Goal: Information Seeking & Learning: Learn about a topic

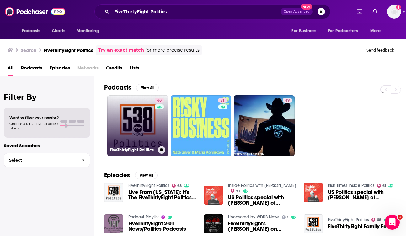
click at [140, 144] on link "68 FiveThirtyEight Politics" at bounding box center [137, 125] width 61 height 61
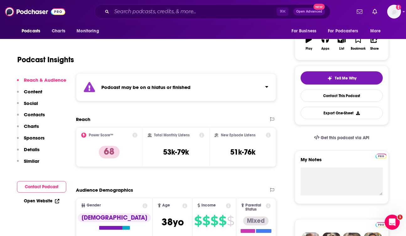
scroll to position [104, 0]
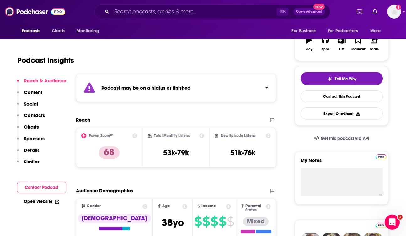
click at [45, 198] on div "Open Website" at bounding box center [41, 202] width 49 height 12
click at [45, 200] on link "Open Website" at bounding box center [41, 201] width 35 height 5
click at [165, 11] on input "Search podcasts, credits, & more..." at bounding box center [194, 12] width 165 height 10
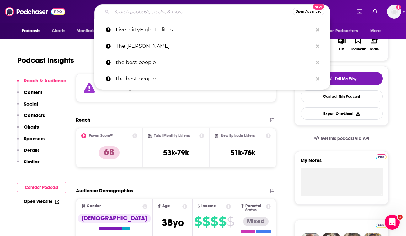
paste input "Pitchfork Economics"
type input "Pitchfork Economics"
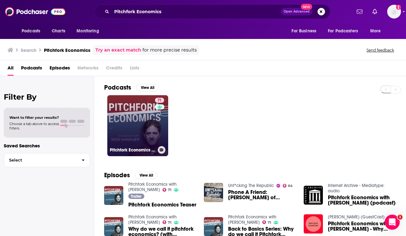
click at [144, 119] on link "71 Pitchfork Economics with Nick Hanauer" at bounding box center [137, 125] width 61 height 61
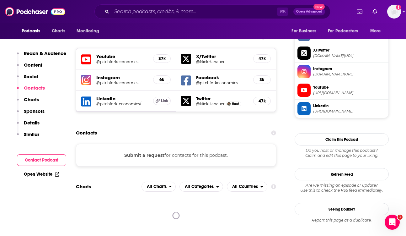
scroll to position [545, 0]
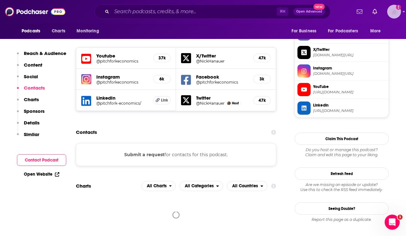
click at [392, 11] on img "Logged in as jennarohl" at bounding box center [395, 12] width 14 height 14
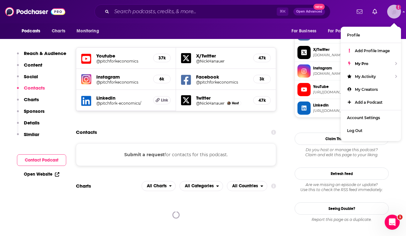
click at [392, 10] on img "Logged in as jennarohl" at bounding box center [395, 12] width 14 height 14
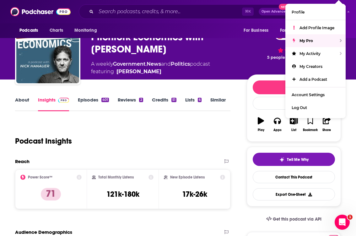
scroll to position [0, 0]
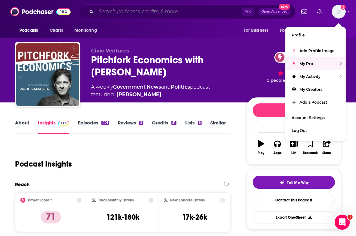
click at [154, 12] on input "Search podcasts, credits, & more..." at bounding box center [169, 12] width 146 height 10
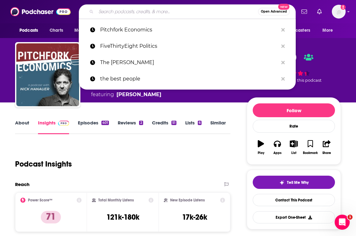
paste input "The NPR Politics Podcast"
type input "The NPR Politics Podcast"
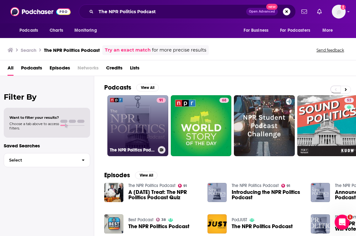
click at [135, 119] on link "91 The NPR Politics Podcast" at bounding box center [137, 125] width 61 height 61
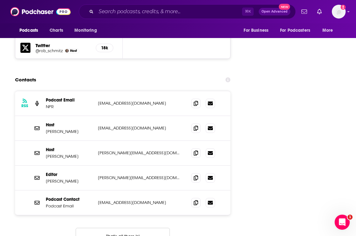
scroll to position [1028, 0]
click at [197, 125] on icon at bounding box center [196, 127] width 4 height 5
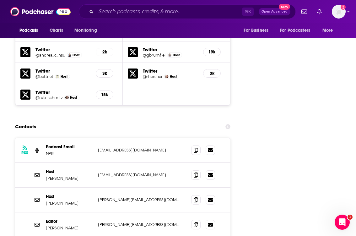
scroll to position [1001, 0]
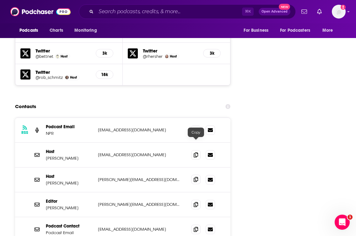
click at [196, 177] on icon at bounding box center [196, 179] width 4 height 5
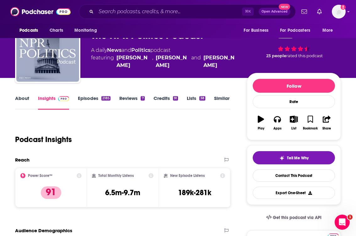
scroll to position [0, 0]
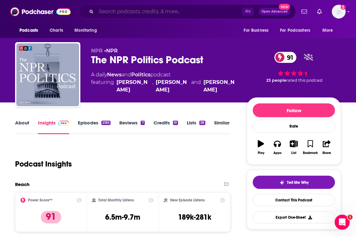
click at [179, 15] on input "Search podcasts, credits, & more..." at bounding box center [169, 12] width 146 height 10
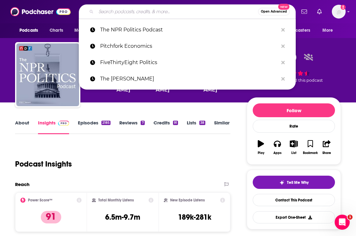
paste input "The Lawfare Podcast"
type input "The Lawfare Podcast"
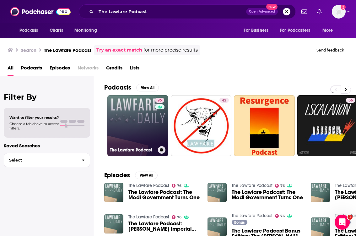
click at [131, 111] on link "76 The Lawfare Podcast" at bounding box center [137, 125] width 61 height 61
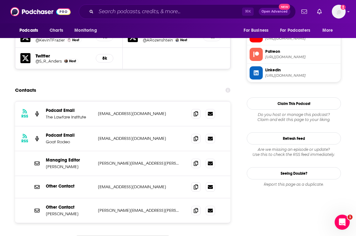
scroll to position [658, 0]
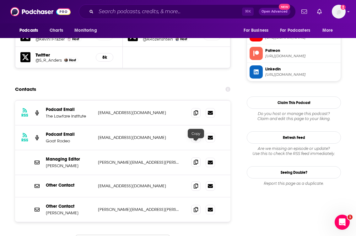
click at [194, 160] on icon at bounding box center [196, 162] width 4 height 5
click at [197, 207] on icon at bounding box center [196, 209] width 4 height 5
drag, startPoint x: 46, startPoint y: 140, endPoint x: 80, endPoint y: 142, distance: 33.7
click at [80, 156] on p "Managing Editor" at bounding box center [69, 158] width 47 height 5
copy p "Managing Editor"
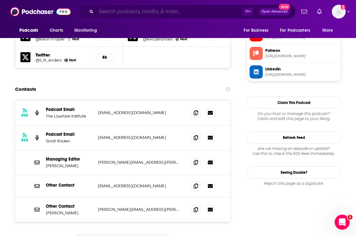
click at [171, 14] on input "Search podcasts, credits, & more..." at bounding box center [169, 12] width 146 height 10
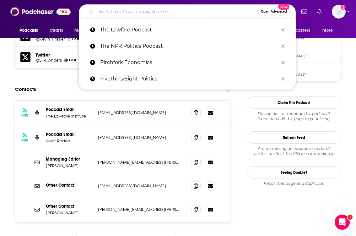
paste input "Politico’s Playbook Deep Dive"
type input "Politico’s Playbook Deep Dive"
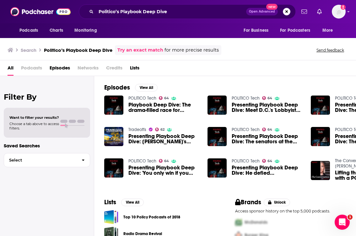
click at [148, 110] on span "Playbook Deep Dive: The drama-filled race for 'America's mayor'" at bounding box center [164, 107] width 72 height 11
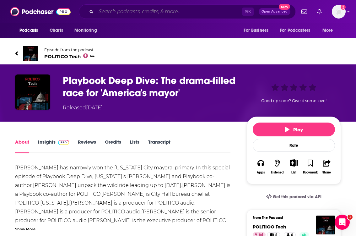
click at [161, 13] on input "Search podcasts, credits, & more..." at bounding box center [169, 12] width 146 height 10
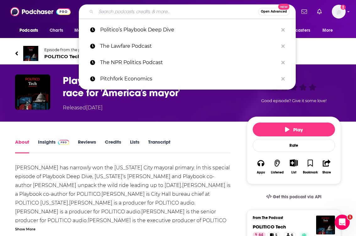
paste input "Democracy Now! Daily Show"
type input "Democracy Now! Daily Show"
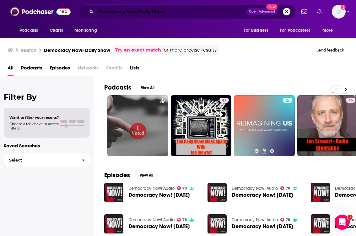
click at [169, 12] on input "Democracy Now! Daily Show" at bounding box center [171, 12] width 150 height 10
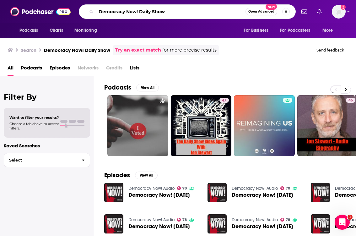
click at [169, 12] on input "Democracy Now! Daily Show" at bounding box center [170, 12] width 149 height 10
paste input "The Bulwark Podcast"
type input "The Bulwark Podcast"
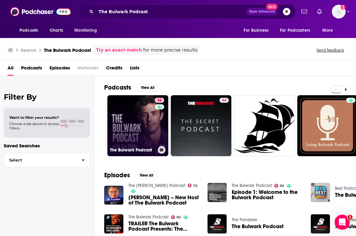
click at [146, 130] on link "86 The Bulwark Podcast" at bounding box center [137, 125] width 61 height 61
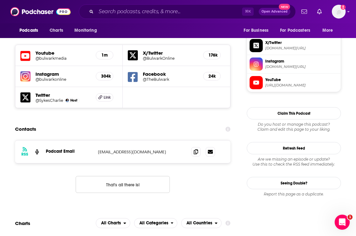
scroll to position [549, 0]
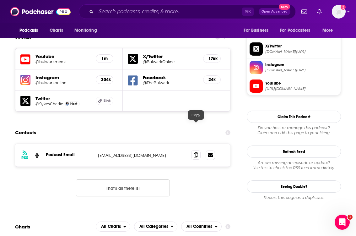
click at [196, 152] on icon at bounding box center [196, 154] width 4 height 5
click at [193, 150] on span at bounding box center [195, 154] width 9 height 9
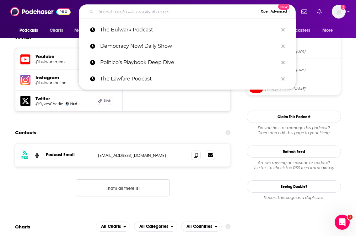
click at [195, 12] on input "Search podcasts, credits, & more..." at bounding box center [177, 12] width 162 height 10
paste input "The NPR 1A Podcast"
type input "The NPR 1A Podcast"
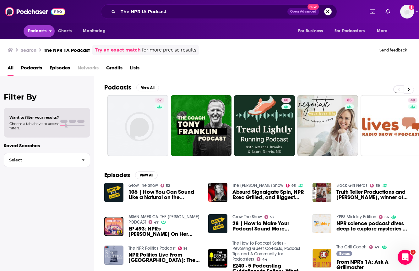
click at [44, 31] on span "Podcasts" at bounding box center [37, 31] width 19 height 9
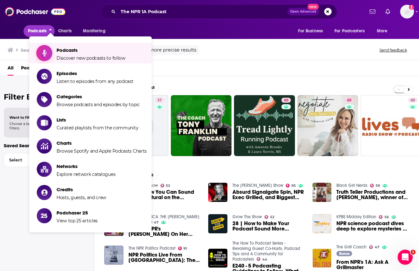
click at [68, 52] on span "Podcasts" at bounding box center [91, 50] width 69 height 6
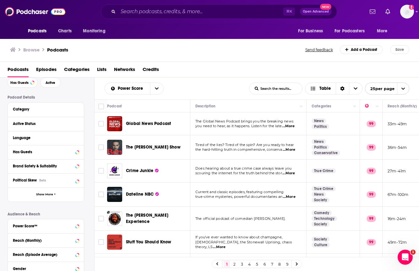
scroll to position [42, 0]
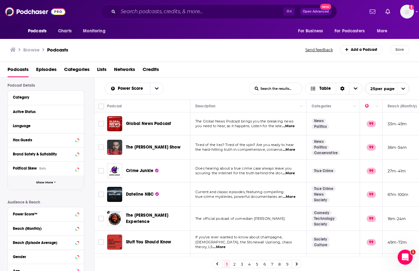
click at [50, 183] on span "Show More" at bounding box center [44, 182] width 17 height 3
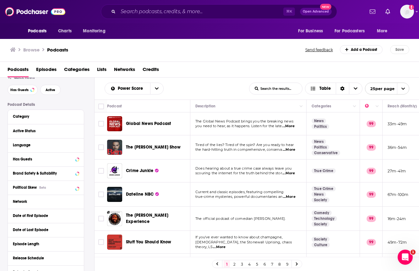
scroll to position [22, 0]
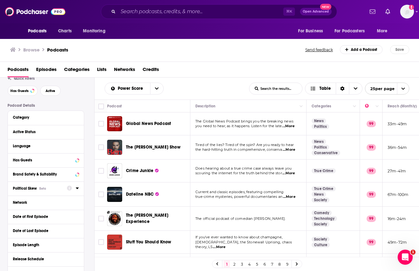
click at [33, 189] on span "Political Skew" at bounding box center [25, 188] width 24 height 4
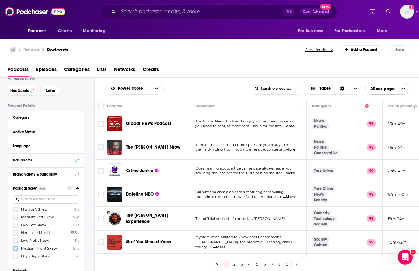
click at [15, 236] on icon at bounding box center [16, 249] width 4 height 4
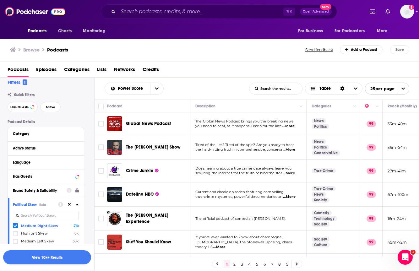
scroll to position [0, 0]
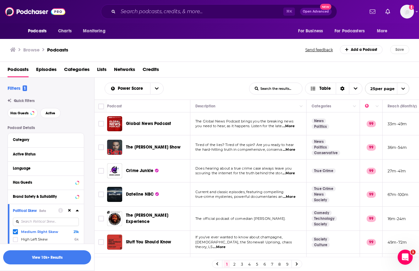
click at [78, 68] on span "Categories" at bounding box center [76, 70] width 25 height 13
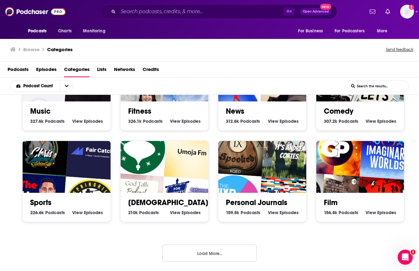
scroll to position [235, 0]
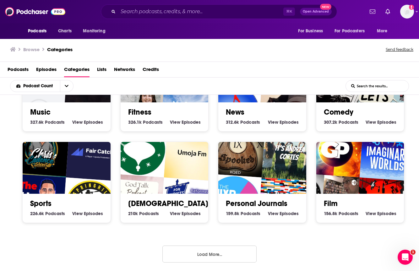
click at [196, 236] on button "Load More..." at bounding box center [209, 254] width 94 height 17
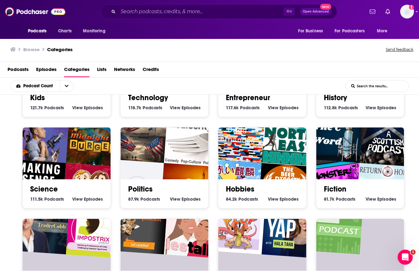
scroll to position [524, 0]
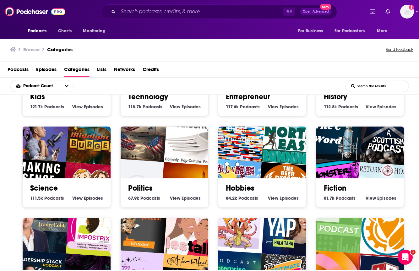
click at [169, 188] on h2 "Politics" at bounding box center [164, 187] width 73 height 9
click at [177, 163] on img "KHILAFAH CHANNEL" at bounding box center [188, 190] width 56 height 56
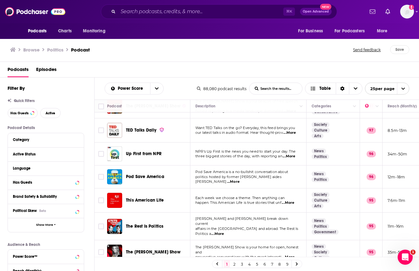
scroll to position [92, 0]
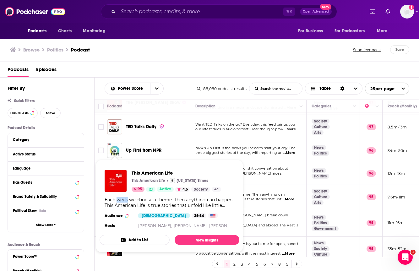
click at [147, 173] on span "This American Life" at bounding box center [176, 173] width 89 height 6
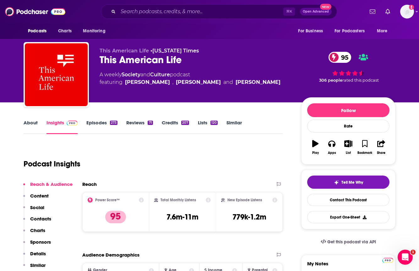
click at [134, 125] on link "Reviews 71" at bounding box center [139, 127] width 26 height 14
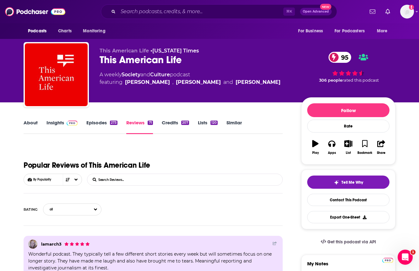
click at [101, 125] on link "Episodes 273" at bounding box center [101, 127] width 31 height 14
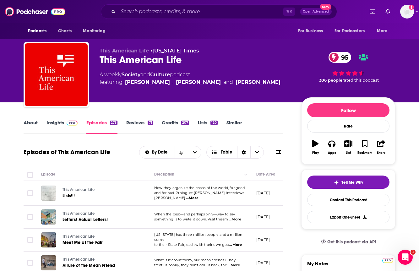
click at [54, 122] on link "Insights" at bounding box center [61, 127] width 31 height 14
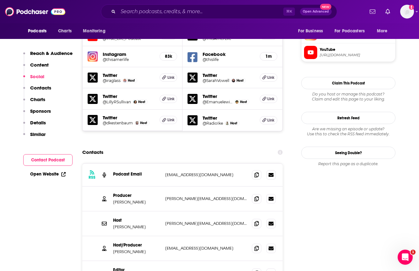
scroll to position [606, 0]
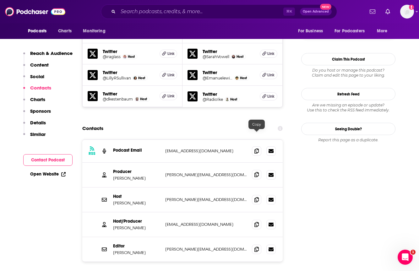
click at [257, 172] on icon at bounding box center [256, 174] width 4 height 5
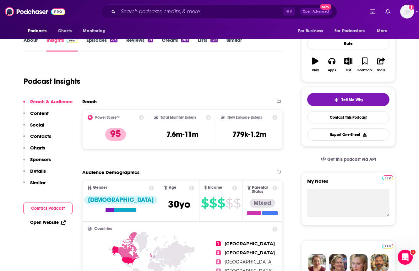
scroll to position [0, 0]
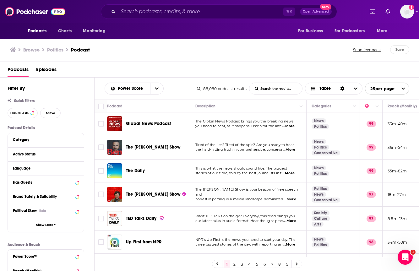
click at [297, 236] on link at bounding box center [297, 263] width 10 height 7
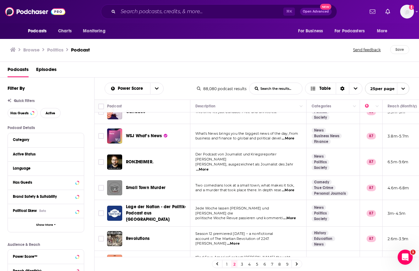
scroll to position [131, 0]
click at [220, 15] on input "Search podcasts, credits, & more..." at bounding box center [200, 12] width 165 height 10
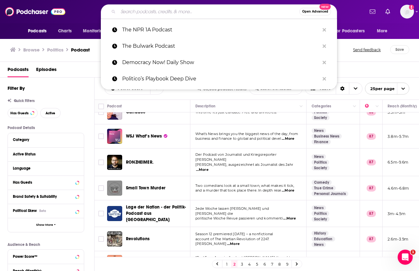
paste input "Rethinking with Adam Grant"
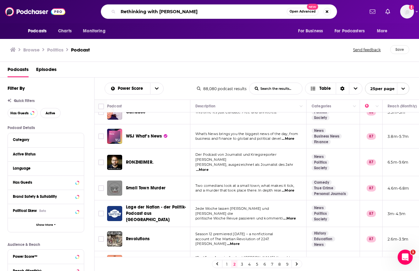
type input "Rethinking with Adam Grant"
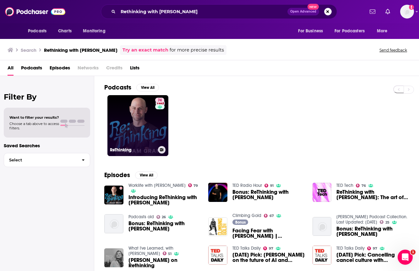
click at [131, 120] on link "74 ReThinking" at bounding box center [137, 125] width 61 height 61
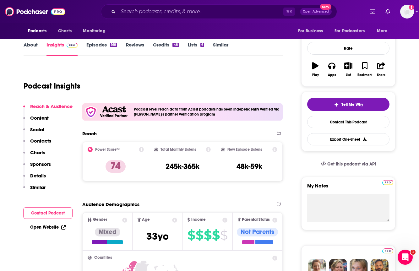
scroll to position [78, 0]
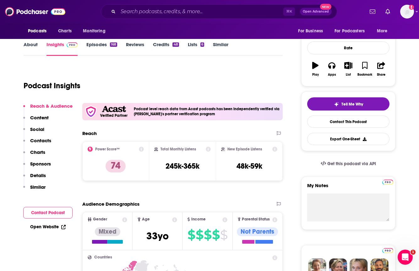
click at [56, 226] on link "Open Website" at bounding box center [47, 226] width 35 height 5
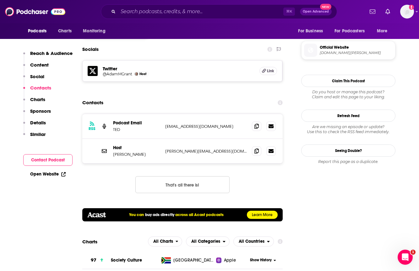
scroll to position [543, 0]
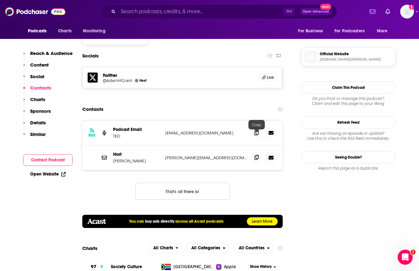
click at [256, 155] on icon at bounding box center [256, 157] width 4 height 5
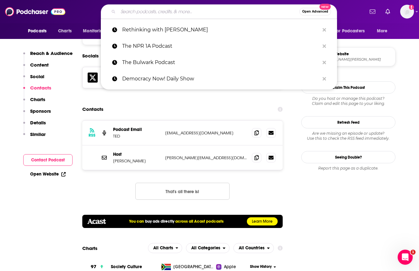
click at [153, 11] on input "Search podcasts, credits, & more..." at bounding box center [208, 12] width 181 height 10
paste input "Our Body Politic"
type input "Our Body Politic"
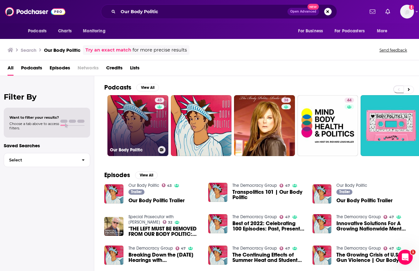
click at [149, 131] on link "43 Our Body Politic" at bounding box center [137, 125] width 61 height 61
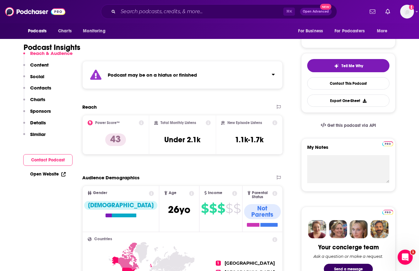
scroll to position [128, 0]
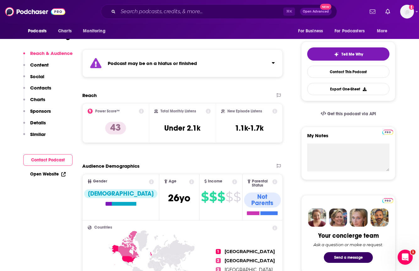
click at [41, 173] on link "Open Website" at bounding box center [47, 173] width 35 height 5
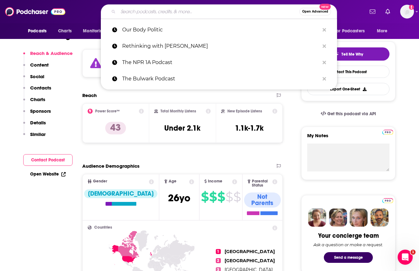
click at [193, 12] on input "Search podcasts, credits, & more..." at bounding box center [208, 12] width 181 height 10
paste input "The Breakfast Club"
type input "The Breakfast Club"
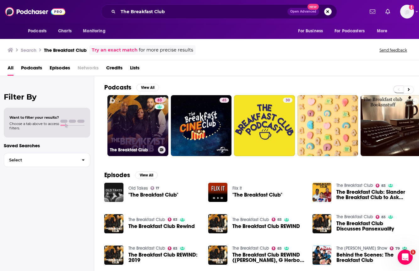
click at [144, 122] on link "83 The Breakfast Club" at bounding box center [137, 125] width 61 height 61
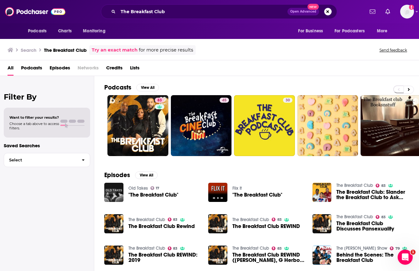
click at [38, 68] on span "Podcasts" at bounding box center [31, 69] width 21 height 13
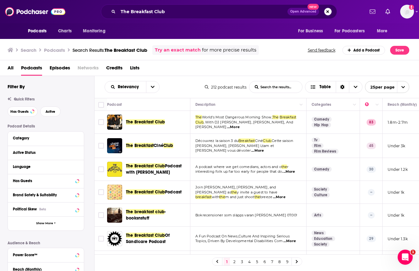
click at [327, 12] on button "Search podcasts, credits, & more..." at bounding box center [328, 12] width 8 height 8
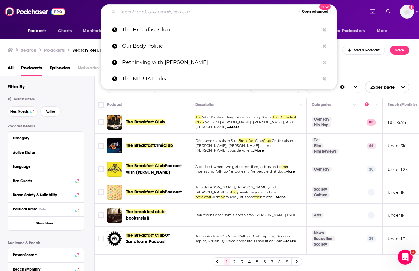
click at [65, 90] on div "Filter By Quick Filters Has Guests Active Podcast Details Category Active Statu…" at bounding box center [51, 221] width 87 height 274
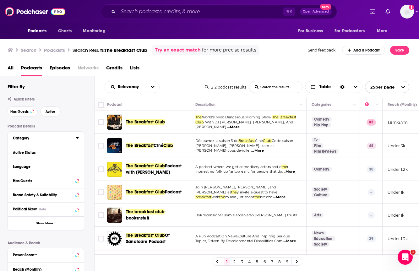
click at [35, 137] on div "Category" at bounding box center [42, 138] width 59 height 4
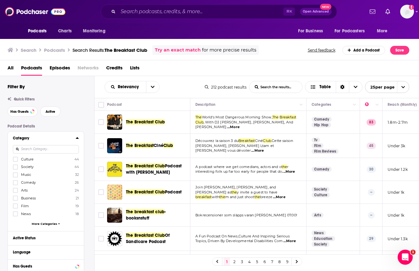
click at [43, 224] on span "More Categories" at bounding box center [44, 223] width 25 height 3
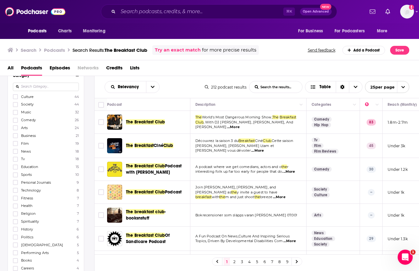
scroll to position [78, 0]
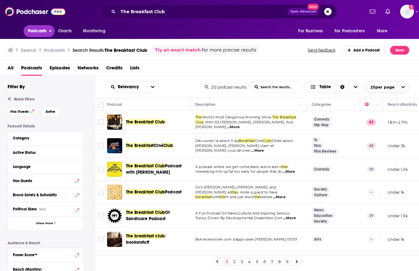
click at [40, 32] on span "Podcasts" at bounding box center [37, 31] width 19 height 9
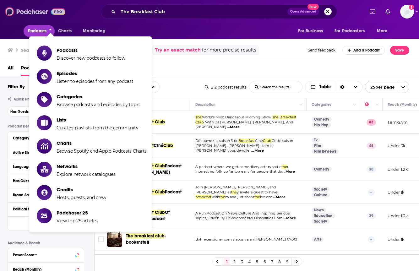
click at [41, 7] on img at bounding box center [35, 12] width 60 height 12
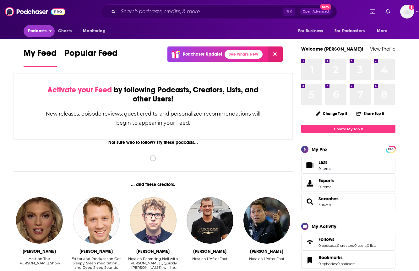
click at [43, 30] on span "Podcasts" at bounding box center [37, 31] width 19 height 9
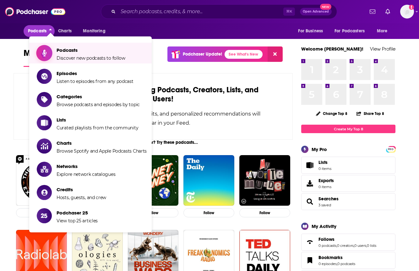
click at [62, 51] on span "Podcasts" at bounding box center [91, 50] width 69 height 6
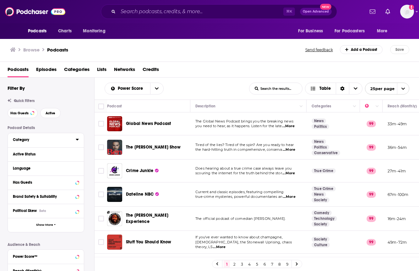
click at [78, 139] on icon at bounding box center [77, 140] width 3 height 2
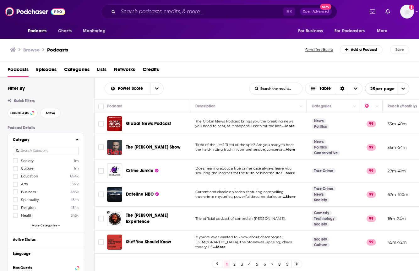
click at [45, 225] on span "More Categories" at bounding box center [44, 225] width 25 height 3
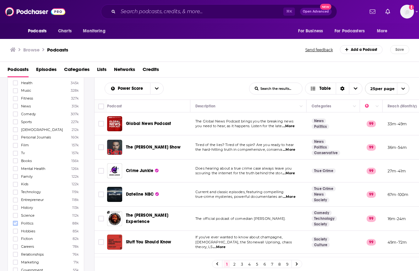
click at [16, 224] on icon at bounding box center [16, 223] width 4 height 4
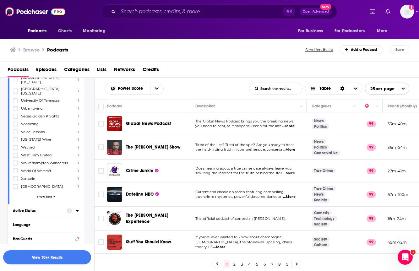
click at [76, 208] on icon at bounding box center [77, 210] width 3 height 5
click at [74, 220] on icon "open menu" at bounding box center [73, 222] width 3 height 4
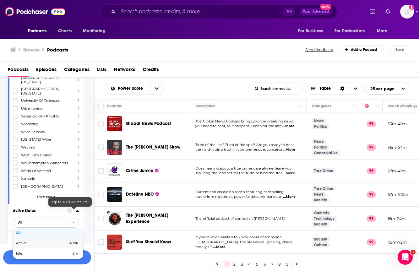
click at [70, 241] on span "408k" at bounding box center [73, 243] width 9 height 4
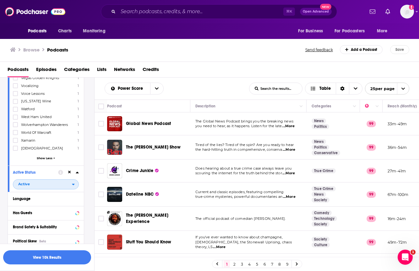
scroll to position [7892, 0]
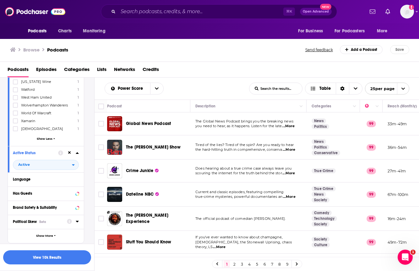
click at [77, 221] on icon at bounding box center [77, 222] width 3 height 2
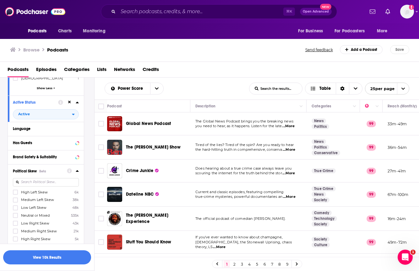
scroll to position [7943, 0]
click at [16, 229] on icon at bounding box center [16, 230] width 4 height 3
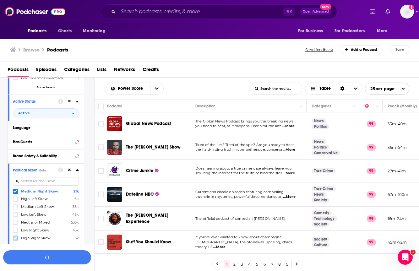
click at [16, 237] on icon at bounding box center [16, 238] width 4 height 3
click at [67, 258] on button "View 727 Results" at bounding box center [47, 257] width 88 height 14
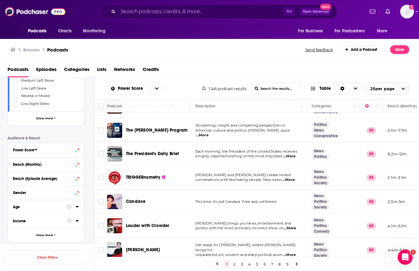
scroll to position [852, 0]
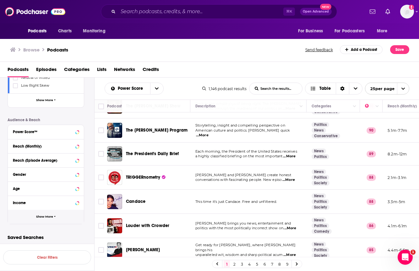
click at [49, 218] on span "Show More" at bounding box center [44, 216] width 17 height 3
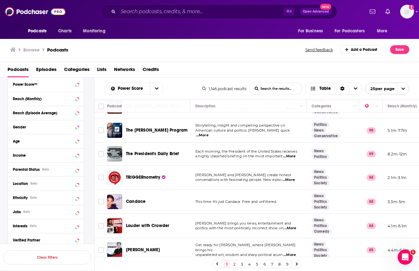
scroll to position [905, 0]
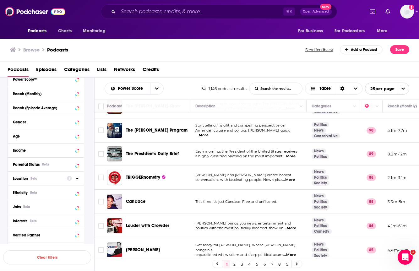
click at [77, 179] on icon at bounding box center [77, 179] width 3 height 2
click at [16, 207] on icon at bounding box center [16, 206] width 4 height 4
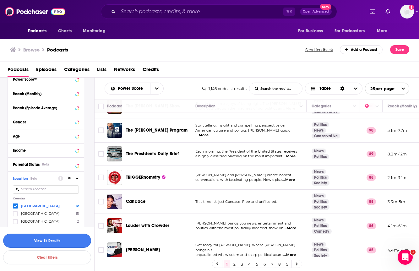
click at [62, 241] on button "View 1k Results" at bounding box center [47, 241] width 88 height 14
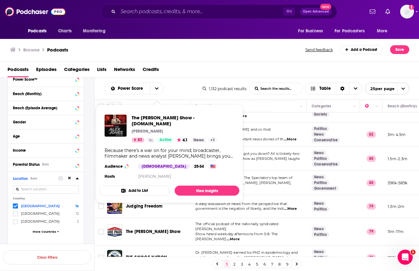
scroll to position [357, 0]
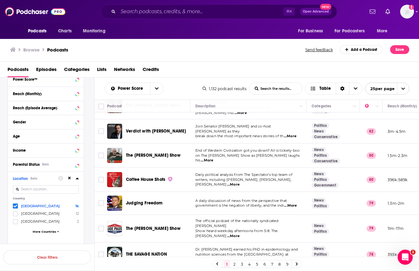
click at [240, 234] on span "...More" at bounding box center [233, 236] width 13 height 5
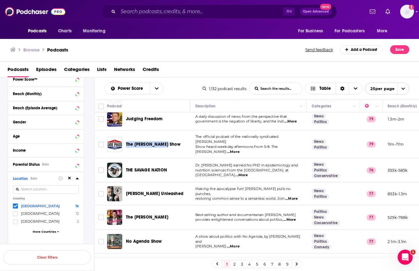
scroll to position [452, 0]
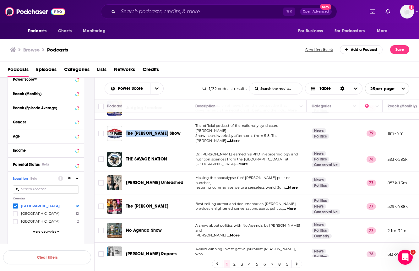
click at [235, 264] on link "2" at bounding box center [234, 264] width 6 height 8
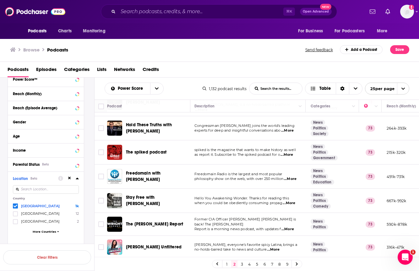
scroll to position [451, 1]
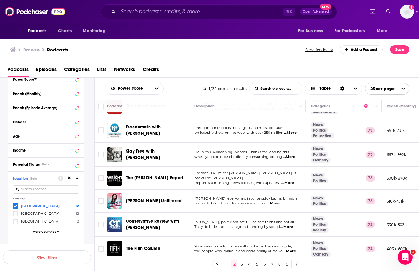
click at [244, 265] on link "3" at bounding box center [242, 264] width 6 height 8
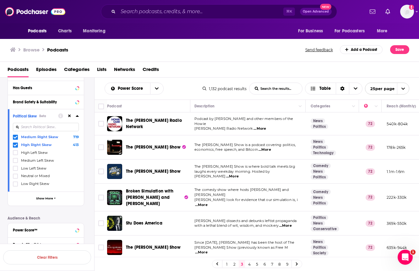
scroll to position [750, 0]
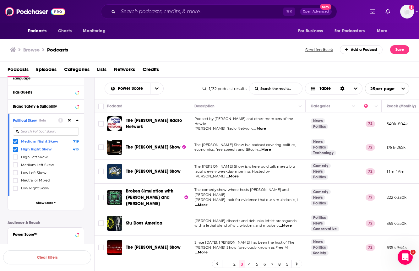
click at [16, 148] on icon at bounding box center [16, 150] width 4 height 4
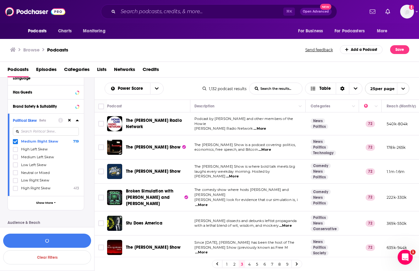
click at [15, 142] on icon at bounding box center [16, 141] width 4 height 3
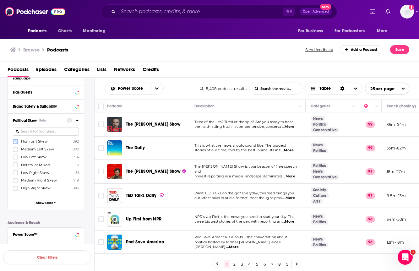
click at [15, 142] on icon at bounding box center [16, 141] width 4 height 3
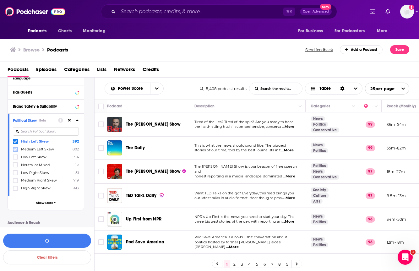
click at [15, 149] on icon at bounding box center [16, 149] width 4 height 3
click at [59, 241] on button "View 392 Results" at bounding box center [47, 241] width 88 height 14
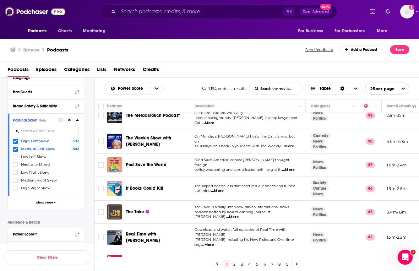
scroll to position [59, 1]
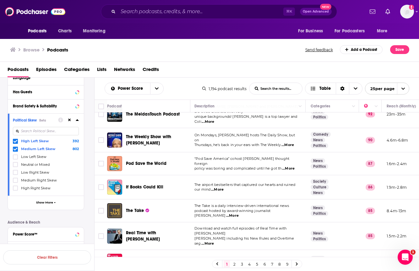
click at [293, 166] on span "...More" at bounding box center [288, 168] width 13 height 5
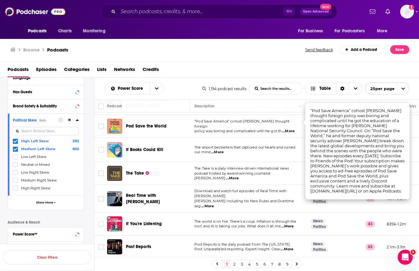
scroll to position [100, 1]
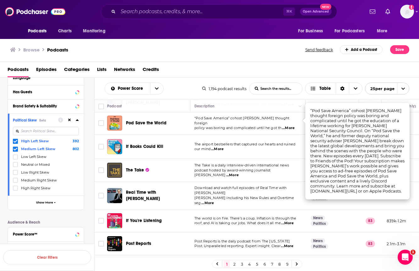
click at [174, 218] on div "If You're Listening" at bounding box center [158, 221] width 65 height 6
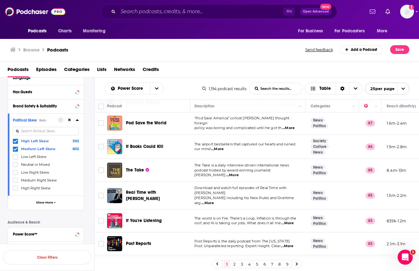
click at [289, 221] on span "...More" at bounding box center [287, 223] width 13 height 5
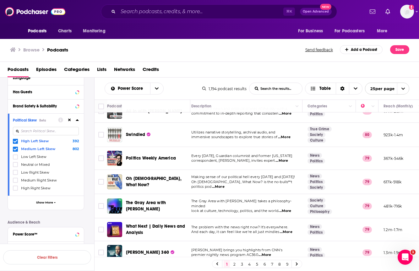
scroll to position [352, 0]
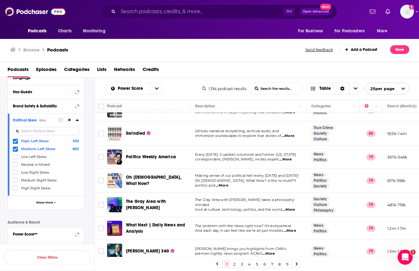
click at [290, 228] on span "...More" at bounding box center [290, 230] width 13 height 5
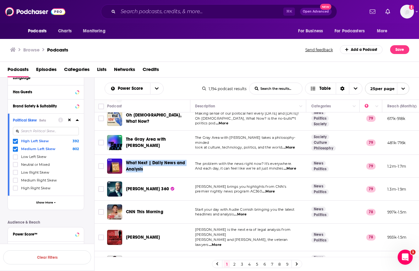
scroll to position [442, 0]
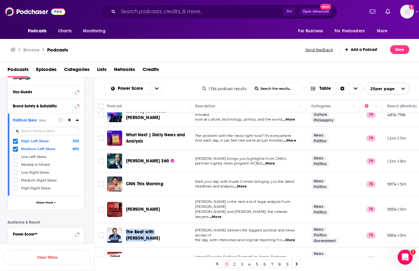
click at [235, 266] on link "2" at bounding box center [234, 264] width 6 height 8
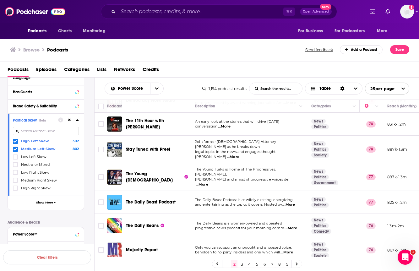
scroll to position [49, 0]
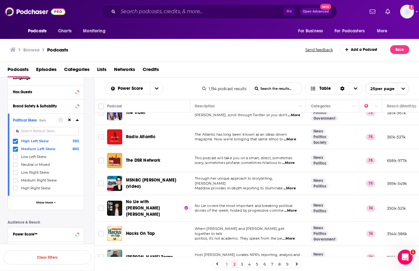
scroll to position [446, 1]
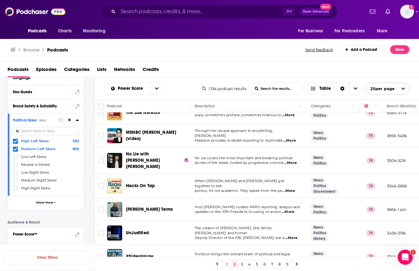
click at [297, 263] on icon at bounding box center [297, 264] width 3 height 4
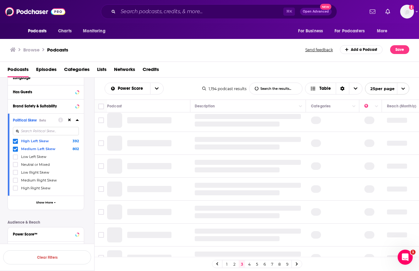
scroll to position [0, 1]
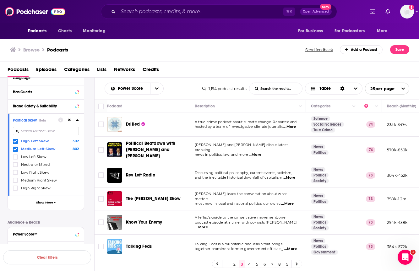
click at [291, 178] on span "...More" at bounding box center [289, 177] width 13 height 5
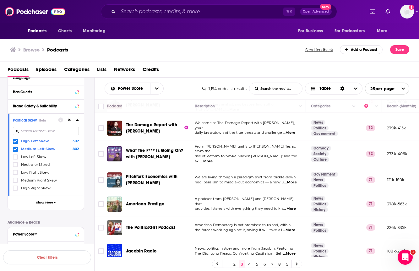
scroll to position [469, 1]
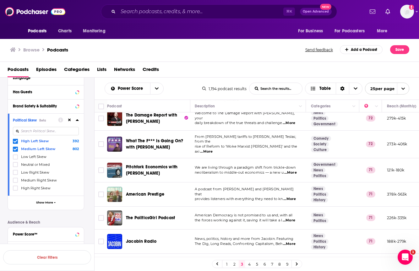
click at [298, 264] on link at bounding box center [297, 263] width 10 height 7
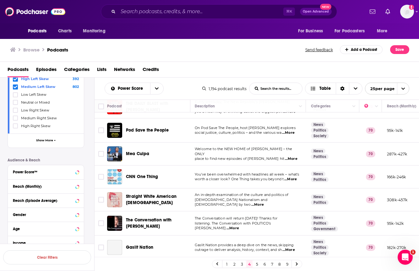
scroll to position [66, 1]
click at [190, 88] on div "Power Score List Search Input Search the results... Table" at bounding box center [154, 89] width 98 height 12
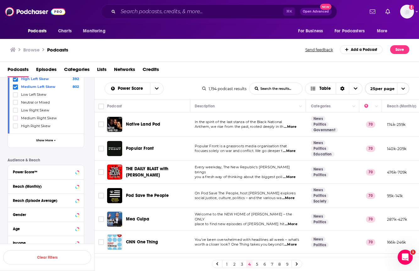
scroll to position [1, 1]
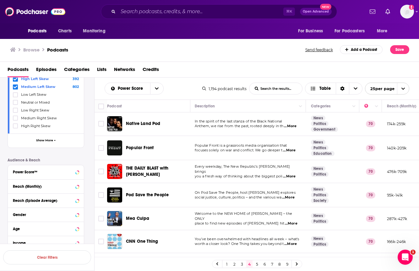
click at [235, 71] on div "Podcasts Episodes Categories Lists Networks Credits" at bounding box center [211, 70] width 407 height 13
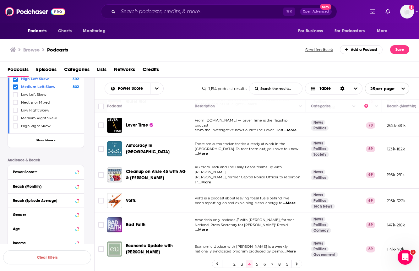
scroll to position [313, 1]
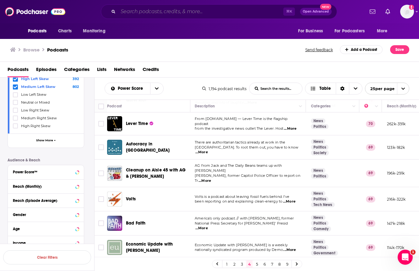
click at [199, 12] on input "Search podcasts, credits, & more..." at bounding box center [200, 12] width 165 height 10
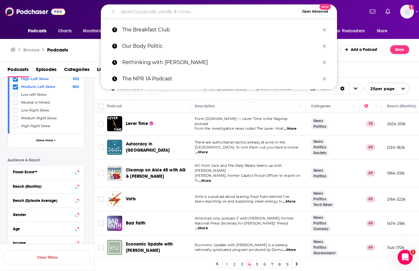
paste input "The United States of Anxiety"
type input "The United States of Anxiety"
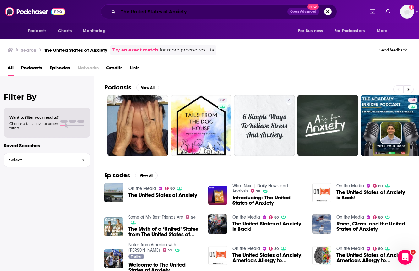
click at [207, 14] on input "The United States of Anxiety" at bounding box center [202, 12] width 169 height 10
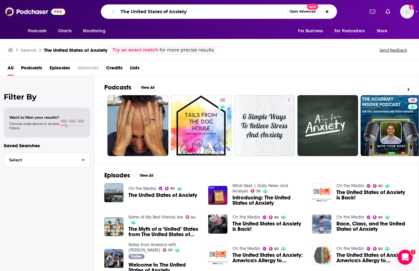
click at [207, 14] on input "The United States of Anxiety" at bounding box center [202, 12] width 169 height 10
paste input "Notes from America"
type input "Notes from America"
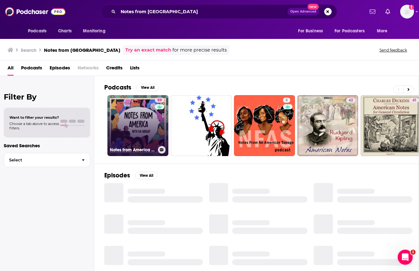
click at [143, 124] on link "59 Notes from America with Kai Wright" at bounding box center [137, 125] width 61 height 61
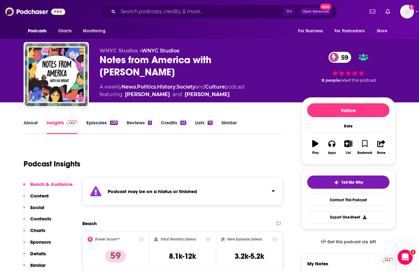
click at [188, 61] on div "Notes from America with Kai Wright 59" at bounding box center [196, 66] width 192 height 24
drag, startPoint x: 191, startPoint y: 61, endPoint x: 99, endPoint y: 60, distance: 92.0
click at [99, 60] on div "WNYC Studios • WNYC Studios Notes from America with Kai Wright 59 A weekly News…" at bounding box center [210, 76] width 372 height 68
copy h2 "Notes from America"
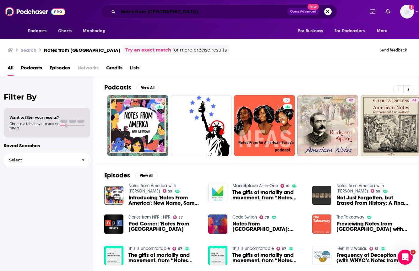
click at [144, 12] on input "Notes from America" at bounding box center [202, 12] width 169 height 10
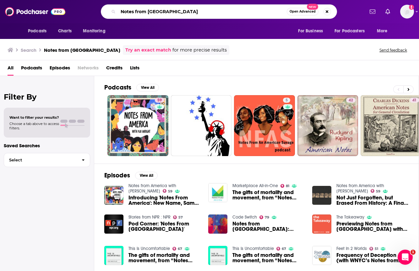
click at [144, 12] on input "Notes from America" at bounding box center [202, 12] width 169 height 10
paste input "Pod Save the People"
type input "Pod Save the People"
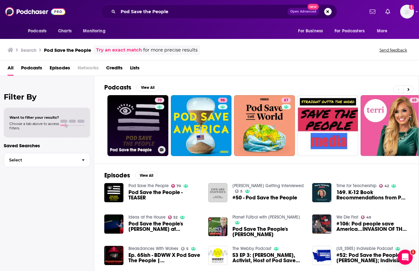
click at [144, 122] on link "70 Pod Save the People" at bounding box center [137, 125] width 61 height 61
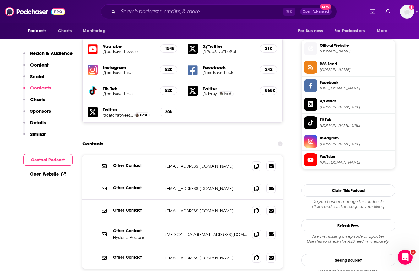
scroll to position [561, 0]
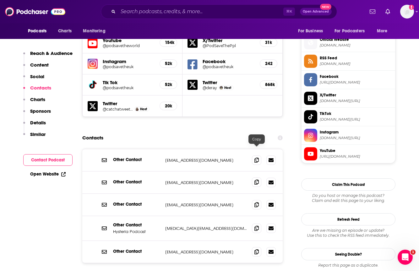
click at [255, 180] on icon at bounding box center [256, 182] width 4 height 5
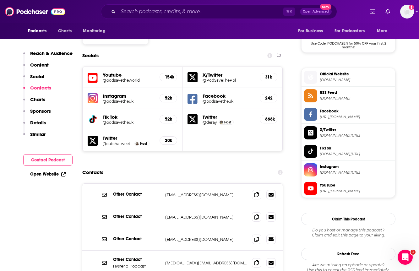
scroll to position [525, 0]
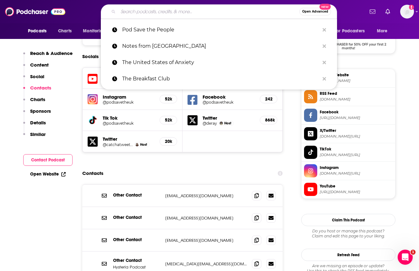
click at [165, 14] on input "Search podcasts, credits, & more..." at bounding box center [208, 12] width 181 height 10
paste input "Labor Radio Podcast Daily"
type input "Labor Radio Podcast Daily"
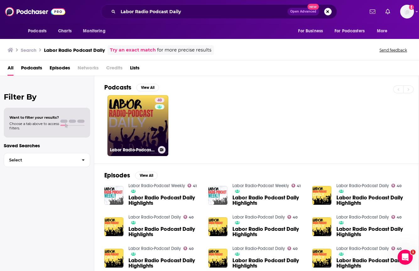
click at [140, 130] on link "40 Labor Radio-Podcast Daily" at bounding box center [137, 125] width 61 height 61
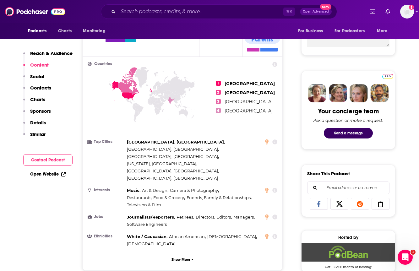
scroll to position [239, 0]
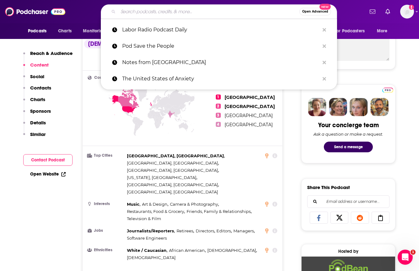
click at [176, 11] on input "Search podcasts, credits, & more..." at bounding box center [208, 12] width 181 height 10
paste input "Re:Work Radio"
type input "Re:Work Radio"
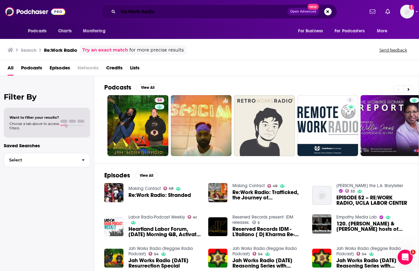
click at [152, 8] on input "Re:Work Radio" at bounding box center [202, 12] width 169 height 10
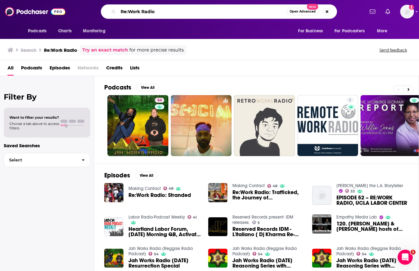
click at [152, 8] on input "Re:Work Radio" at bounding box center [202, 12] width 169 height 10
paste input "Politically Re-Active"
type input "Politically Re-Active"
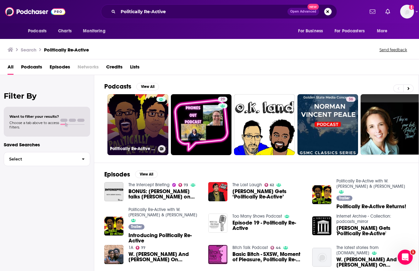
click at [148, 130] on link "Politically Re-Active with W. Kamau Bell & Hari Kondabolu" at bounding box center [137, 124] width 61 height 61
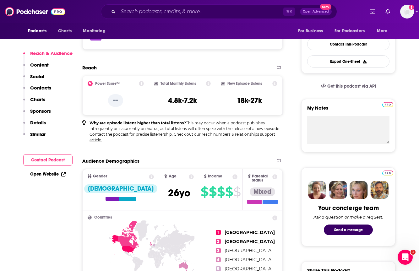
scroll to position [158, 0]
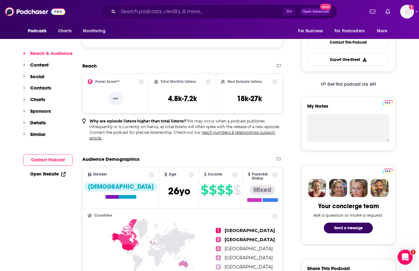
click at [60, 174] on link "Open Website" at bounding box center [47, 173] width 35 height 5
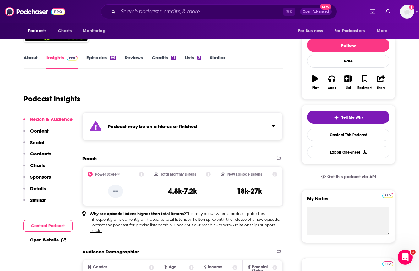
scroll to position [0, 0]
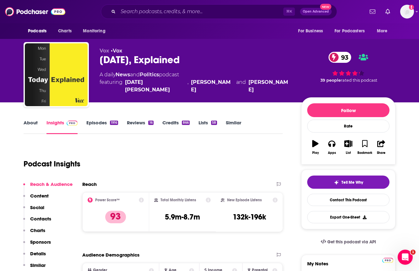
click at [122, 59] on div "Today, Explained 93" at bounding box center [196, 60] width 192 height 12
copy div "Today, Explained 93"
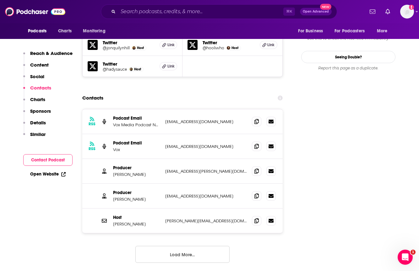
scroll to position [639, 0]
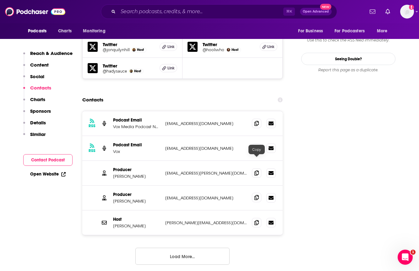
click at [256, 195] on icon at bounding box center [256, 197] width 4 height 5
click at [258, 195] on icon at bounding box center [256, 197] width 4 height 5
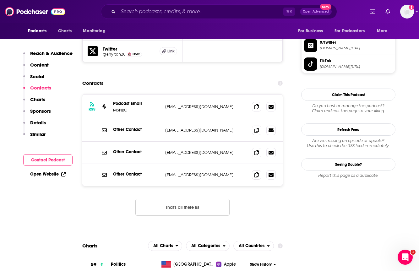
scroll to position [605, 0]
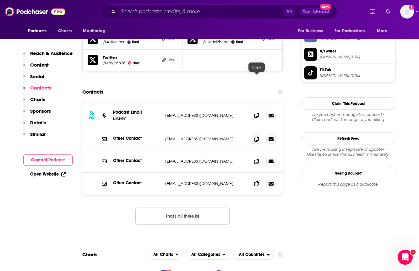
click at [256, 113] on icon at bounding box center [256, 115] width 4 height 5
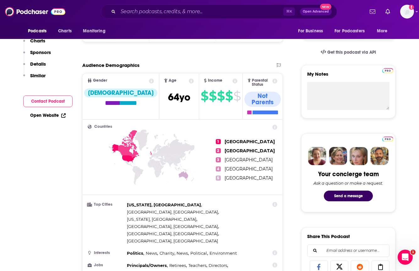
scroll to position [0, 0]
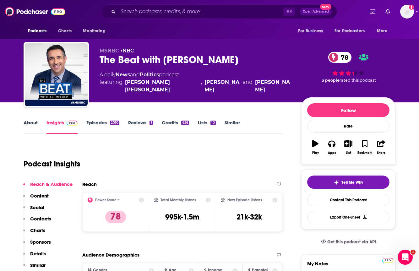
click at [165, 61] on div "The Beat with [PERSON_NAME] 78" at bounding box center [196, 60] width 192 height 12
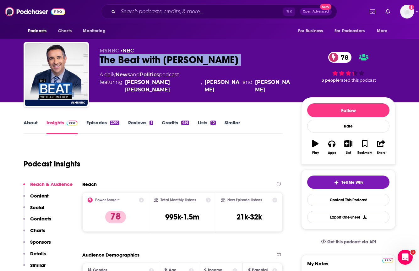
click at [165, 61] on div "The Beat with Ari Melber 78" at bounding box center [196, 60] width 192 height 12
copy div "The Beat with Ari Melber 78"
click at [171, 62] on div "The Beat with Ari Melber 78" at bounding box center [196, 60] width 192 height 12
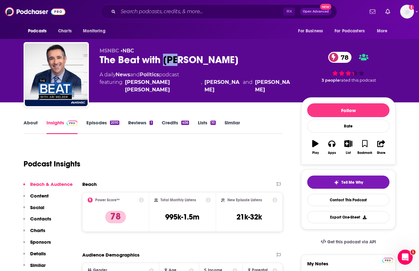
click at [171, 62] on div "The Beat with Ari Melber 78" at bounding box center [196, 60] width 192 height 12
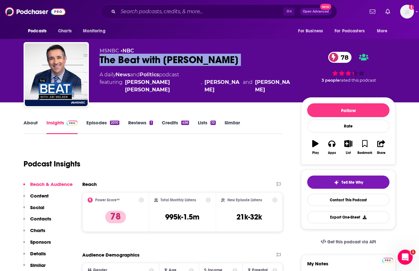
click at [171, 62] on div "The Beat with Ari Melber 78" at bounding box center [196, 60] width 192 height 12
copy div "The Beat with Ari Melber 78"
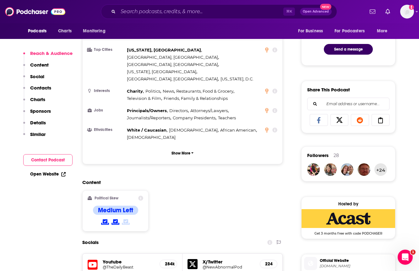
scroll to position [335, 0]
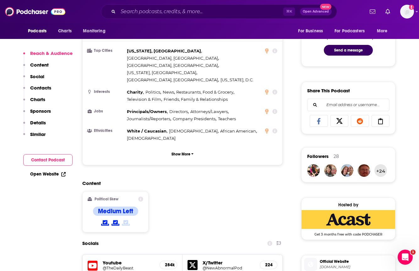
click at [57, 174] on link "Open Website" at bounding box center [47, 173] width 35 height 5
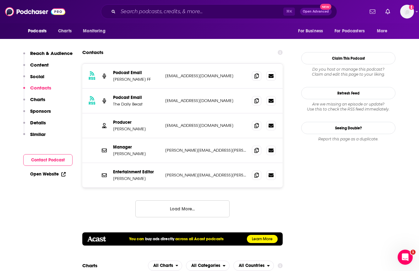
scroll to position [654, 0]
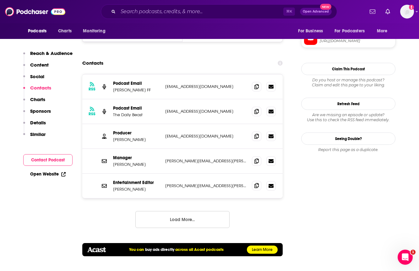
click at [256, 183] on icon at bounding box center [256, 185] width 4 height 5
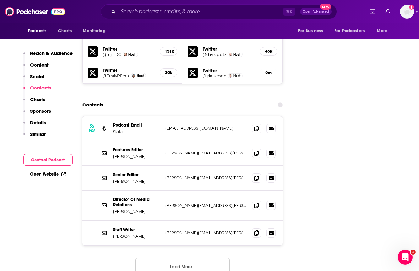
scroll to position [661, 0]
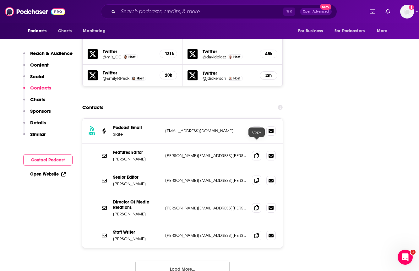
click at [259, 176] on span at bounding box center [256, 180] width 9 height 9
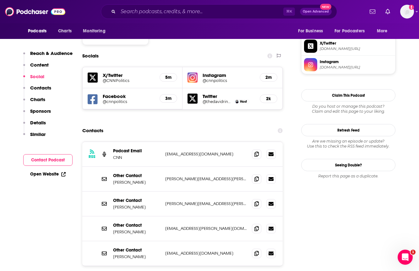
scroll to position [541, 0]
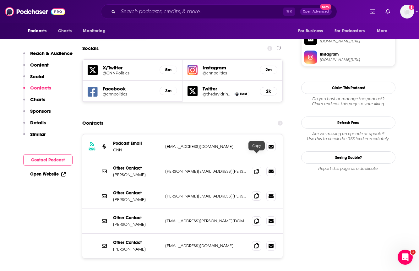
click at [257, 193] on icon at bounding box center [256, 195] width 4 height 5
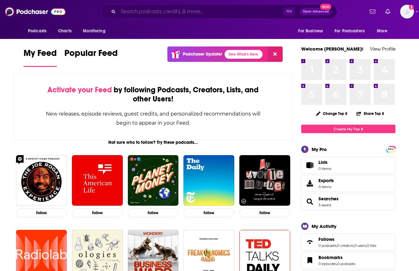
click at [142, 11] on input "Search podcasts, credits, & more..." at bounding box center [200, 12] width 165 height 10
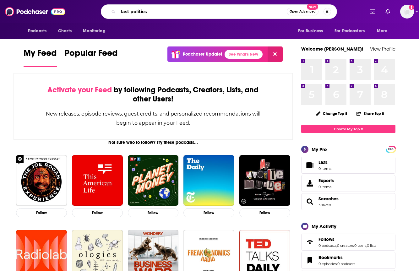
type input "fast politics"
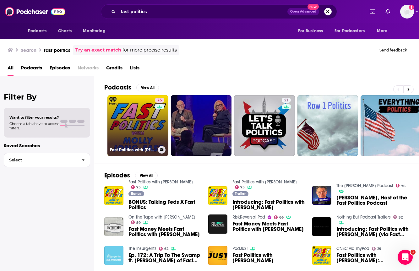
click at [144, 129] on link "75 Fast Politics with [PERSON_NAME]" at bounding box center [137, 125] width 61 height 61
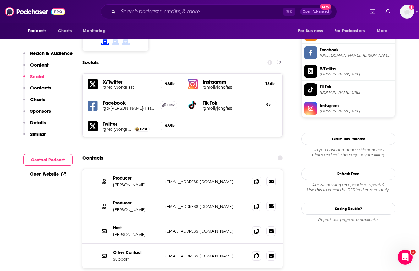
scroll to position [529, 0]
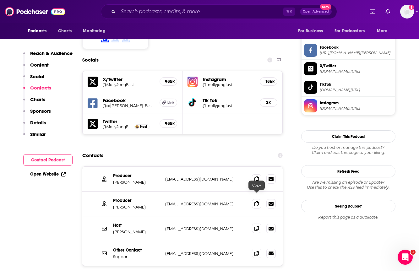
click at [257, 226] on icon at bounding box center [256, 228] width 4 height 5
click at [135, 15] on input "Search podcasts, credits, & more..." at bounding box center [200, 12] width 165 height 10
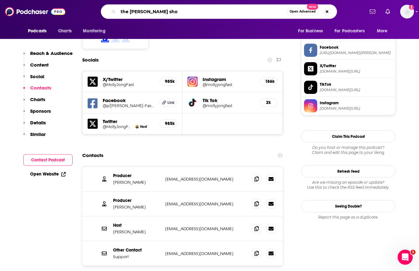
type input "the [PERSON_NAME] show"
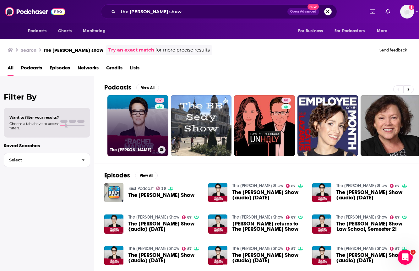
click at [138, 126] on link "87 The [PERSON_NAME] Show" at bounding box center [137, 125] width 61 height 61
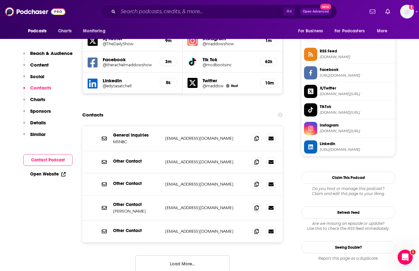
scroll to position [564, 0]
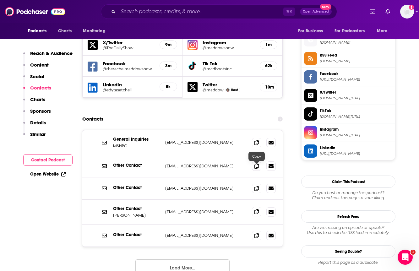
click at [255, 209] on icon at bounding box center [256, 211] width 4 height 5
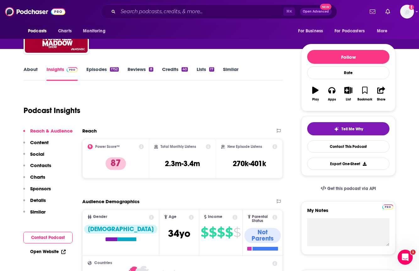
scroll to position [0, 0]
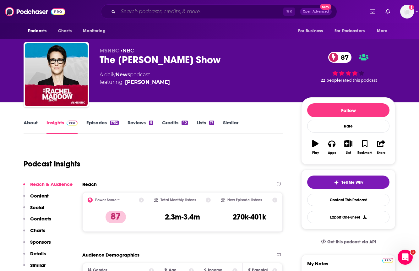
click at [137, 10] on input "Search podcasts, credits, & more..." at bounding box center [200, 12] width 165 height 10
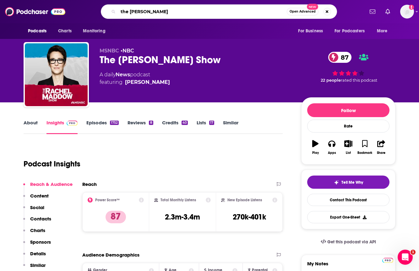
type input "the [PERSON_NAME] show"
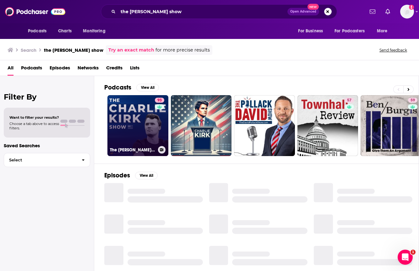
click at [133, 112] on link "93 The [PERSON_NAME] Show" at bounding box center [137, 125] width 61 height 61
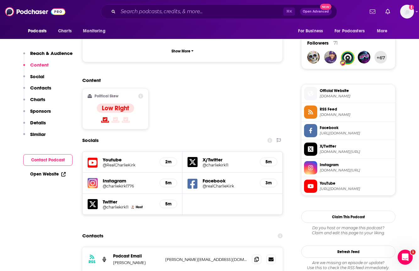
scroll to position [536, 0]
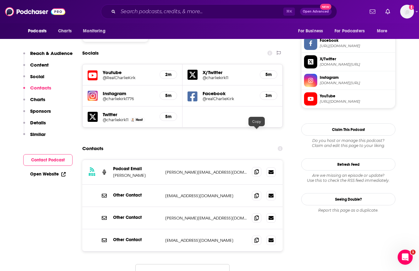
click at [256, 169] on icon at bounding box center [256, 171] width 4 height 5
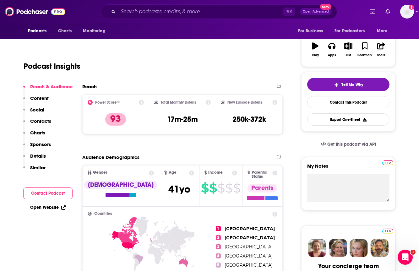
scroll to position [0, 0]
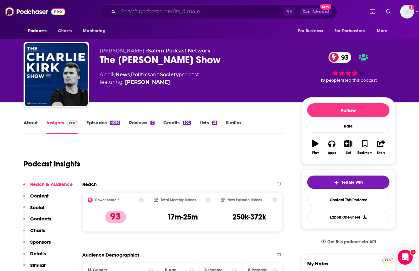
click at [155, 11] on input "Search podcasts, credits, & more..." at bounding box center [200, 12] width 165 height 10
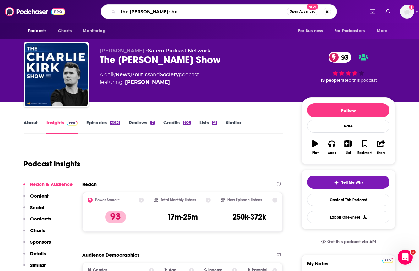
type input "the [PERSON_NAME] show"
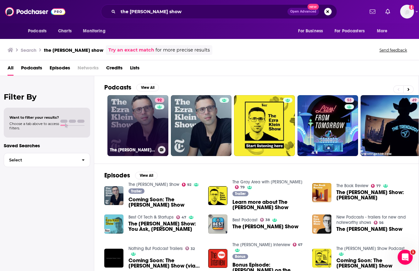
click at [141, 115] on link "92 The [PERSON_NAME] Show" at bounding box center [137, 125] width 61 height 61
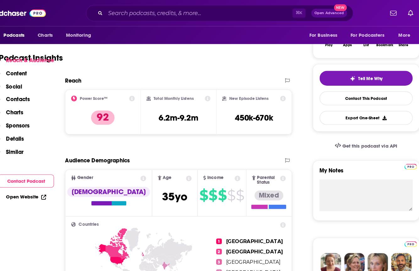
scroll to position [51, 0]
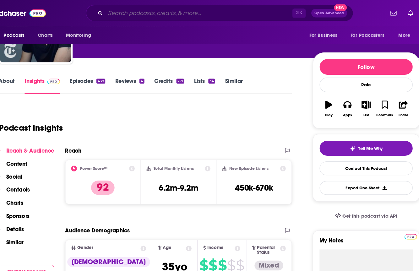
click at [141, 11] on input "Search podcasts, credits, & more..." at bounding box center [200, 12] width 165 height 10
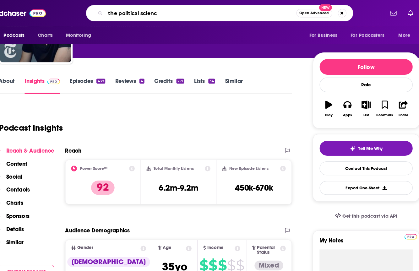
type input "the political science"
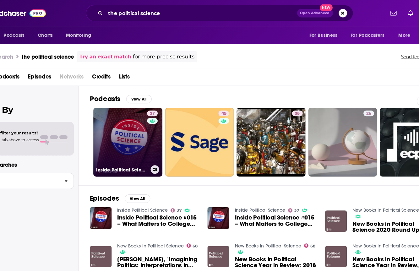
click at [135, 128] on link "37 Inside Political Science" at bounding box center [137, 125] width 61 height 61
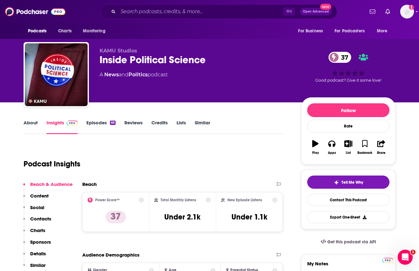
click at [131, 60] on div "Inside Political Science 37" at bounding box center [196, 60] width 192 height 12
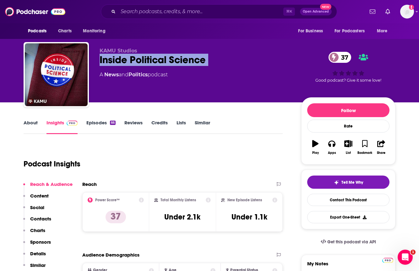
click at [131, 60] on div "Inside Political Science 37" at bounding box center [196, 60] width 192 height 12
copy div "Inside Political Science 37"
click at [166, 13] on input "Search podcasts, credits, & more..." at bounding box center [200, 12] width 165 height 10
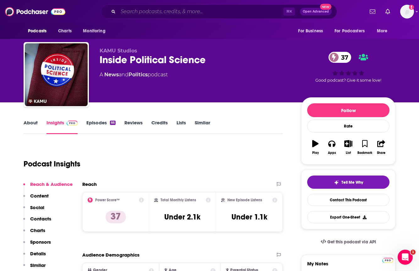
click at [166, 13] on input "Search podcasts, credits, & more..." at bounding box center [200, 12] width 165 height 10
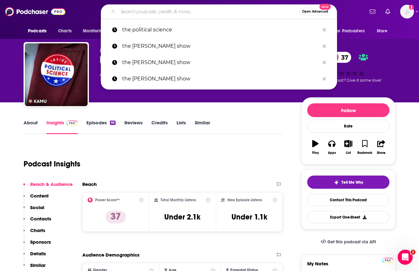
paste input "1. America’s Work Force Union Podcast"
type input "1. America’s Work Force Union Podcast"
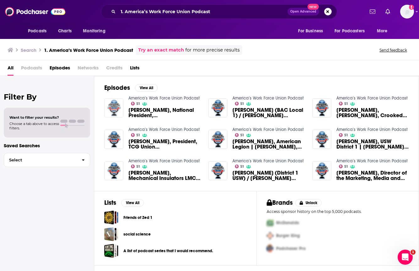
click at [119, 106] on img "Tony Reardon, National President, National Treasury Employees Union | Scott Sla…" at bounding box center [113, 107] width 19 height 19
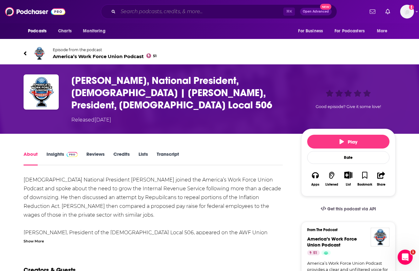
click at [187, 12] on input "Search podcasts, credits, & more..." at bounding box center [200, 12] width 165 height 10
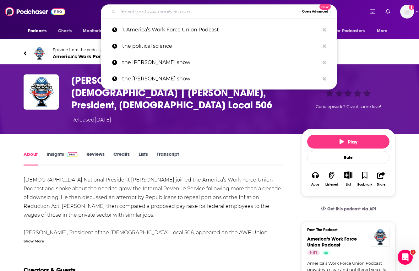
paste input "The [PERSON_NAME] Show"
type input "The [PERSON_NAME] Show"
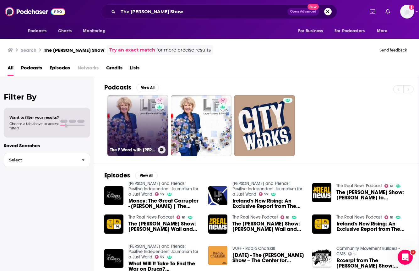
click at [155, 130] on div "37" at bounding box center [160, 122] width 11 height 48
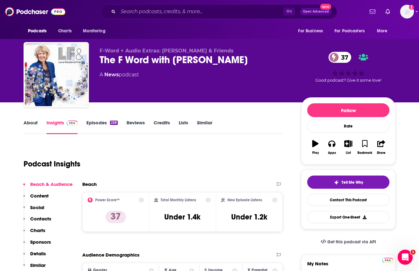
click at [163, 61] on div "The F Word with [PERSON_NAME] 37" at bounding box center [196, 60] width 192 height 12
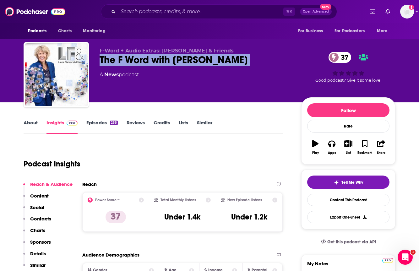
click at [163, 61] on div "The F Word with [PERSON_NAME] 37" at bounding box center [196, 60] width 192 height 12
copy div "The F Word with [PERSON_NAME] 37"
click at [170, 14] on input "Search podcasts, credits, & more..." at bounding box center [200, 12] width 165 height 10
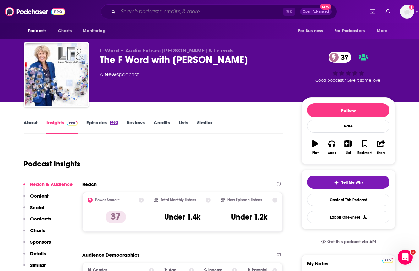
click at [170, 14] on input "Search podcasts, credits, & more..." at bounding box center [200, 12] width 165 height 10
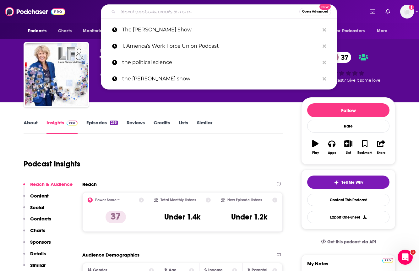
paste input "On the Ground with [PERSON_NAME]"
type input "On the Ground with [PERSON_NAME]"
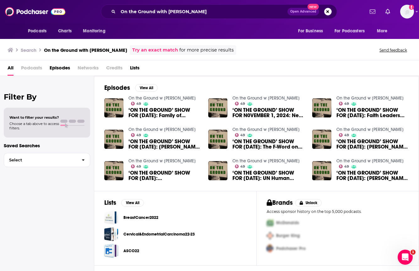
click at [153, 116] on span "‘ON THE GROUND’ SHOW FOR [DATE]: Family of Murdered [DEMOGRAPHIC_DATA] Journali…" at bounding box center [164, 112] width 72 height 11
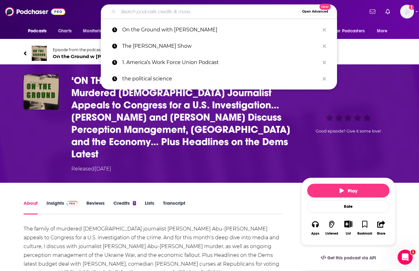
click at [174, 11] on input "Search podcasts, credits, & more..." at bounding box center [208, 12] width 181 height 10
paste input "CIVICUS Voices"
type input "CIVICUS Voices"
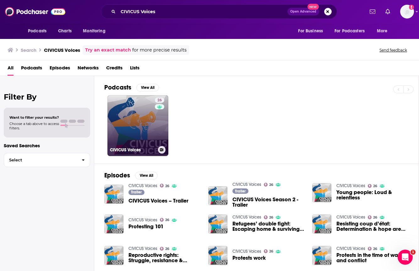
click at [140, 124] on link "26 CIVICUS Voices" at bounding box center [137, 125] width 61 height 61
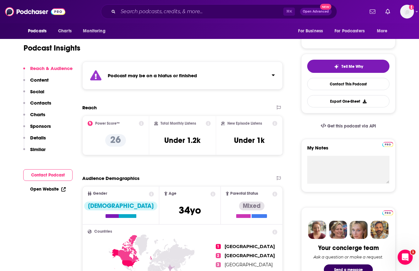
scroll to position [120, 0]
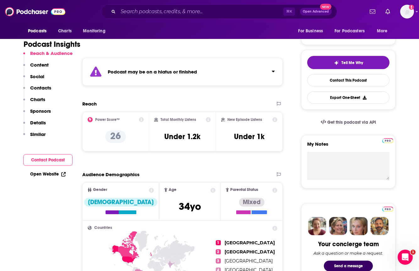
click at [55, 174] on link "Open Website" at bounding box center [47, 173] width 35 height 5
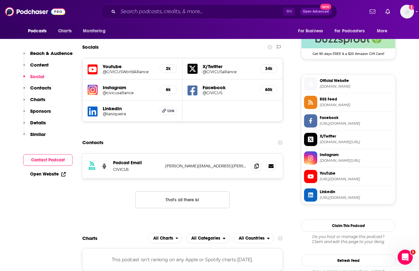
scroll to position [468, 0]
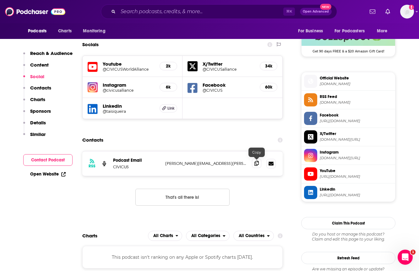
click at [259, 164] on span at bounding box center [256, 163] width 9 height 9
click at [245, 9] on input "Search podcasts, credits, & more..." at bounding box center [200, 12] width 165 height 10
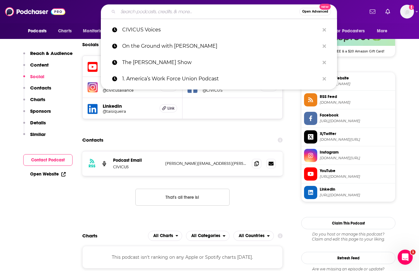
paste input "Working People"
type input "Working People"
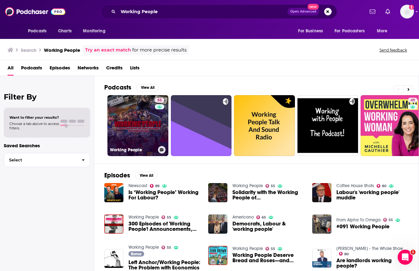
click at [144, 125] on link "55 Working People" at bounding box center [137, 125] width 61 height 61
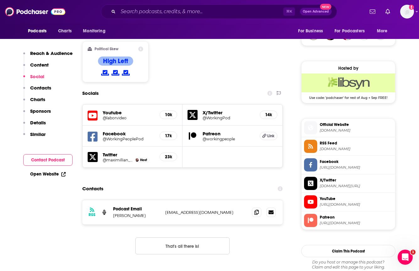
scroll to position [472, 0]
click at [259, 207] on span at bounding box center [256, 211] width 9 height 9
click at [122, 206] on p "Podcast Email" at bounding box center [136, 208] width 47 height 5
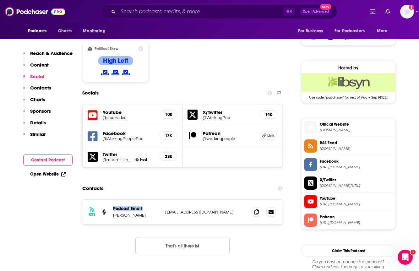
copy p "Podcast Email"
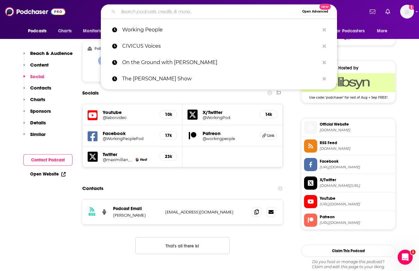
click at [222, 16] on input "Search podcasts, credits, & more..." at bounding box center [208, 12] width 181 height 10
paste input "KPFA – Flashpoints"
type input "KPFA – Flashpoints"
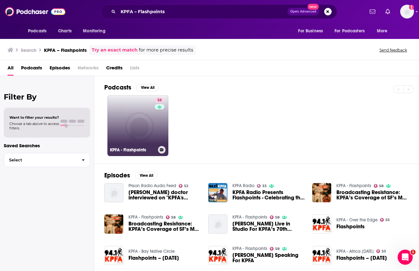
click at [128, 124] on link "58 KPFA - Flashpoints" at bounding box center [137, 125] width 61 height 61
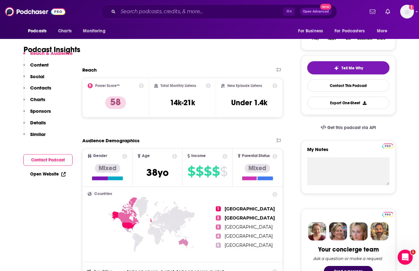
scroll to position [192, 0]
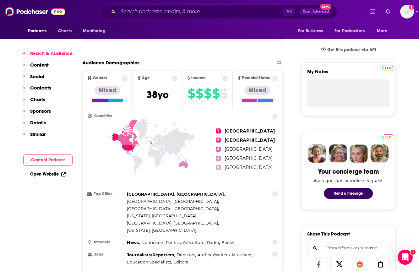
click at [46, 174] on link "Open Website" at bounding box center [47, 173] width 35 height 5
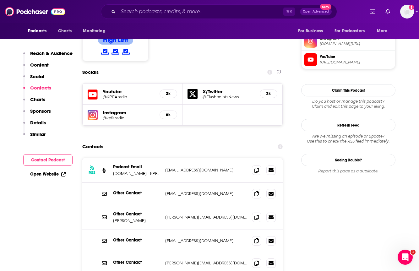
scroll to position [510, 0]
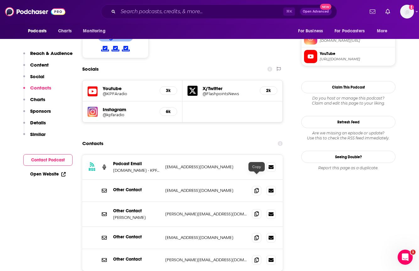
click at [257, 211] on icon at bounding box center [256, 213] width 4 height 5
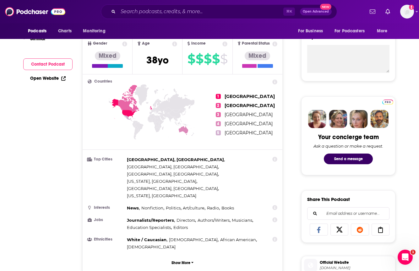
scroll to position [252, 0]
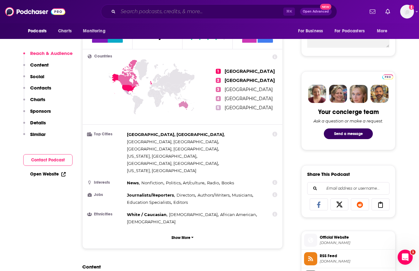
click at [150, 15] on input "Search podcasts, credits, & more..." at bounding box center [200, 12] width 165 height 10
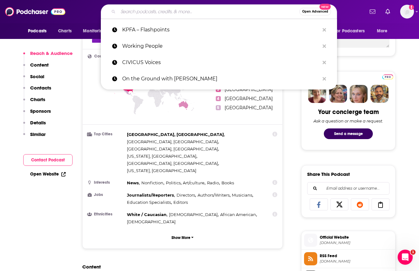
paste input "**The New Yorker Radio Hour**"
type input "**The New Yorker Radio Hour**"
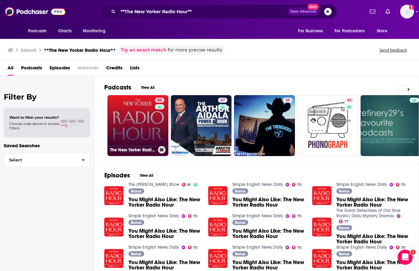
click at [143, 129] on link "84 The New Yorker Radio Hour" at bounding box center [137, 125] width 61 height 61
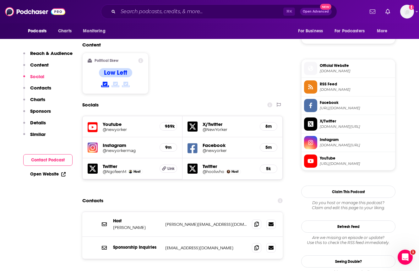
scroll to position [474, 0]
click at [258, 221] on icon at bounding box center [256, 223] width 4 height 5
click at [172, 12] on input "Search podcasts, credits, & more..." at bounding box center [200, 12] width 165 height 10
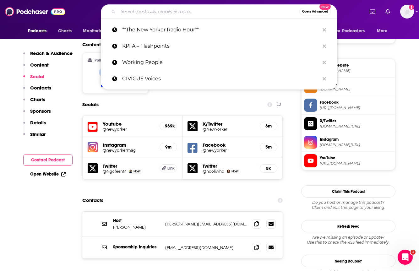
paste input "The BradCast w/ [PERSON_NAME]"
type input "The BradCast w/ [PERSON_NAME]"
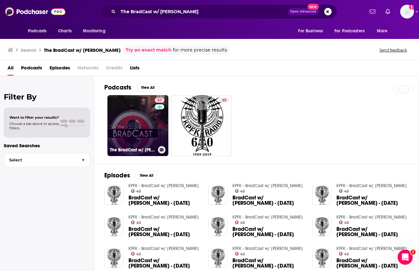
click at [137, 114] on link "57 The BradCast w/ [PERSON_NAME]" at bounding box center [137, 125] width 61 height 61
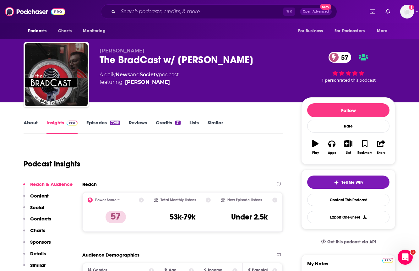
click at [144, 58] on div "The BradCast w/ [PERSON_NAME] 57" at bounding box center [196, 60] width 192 height 12
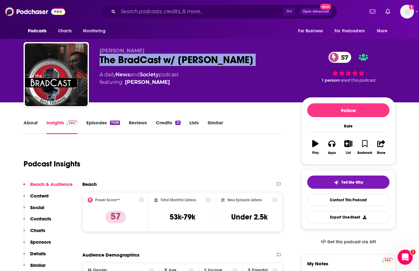
click at [144, 58] on div "The BradCast w/ [PERSON_NAME] 57" at bounding box center [196, 60] width 192 height 12
copy div "The BradCast w/ [PERSON_NAME] 57"
click at [165, 56] on div "The BradCast w/ [PERSON_NAME] 57" at bounding box center [196, 60] width 192 height 12
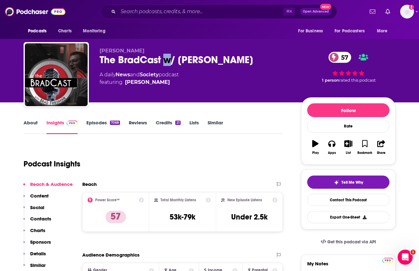
click at [165, 56] on div "The BradCast w/ [PERSON_NAME] 57" at bounding box center [196, 60] width 192 height 12
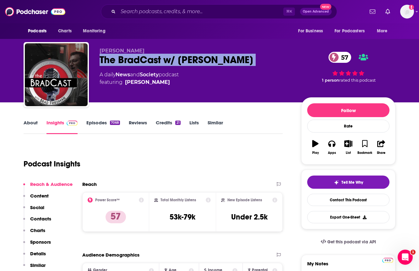
click at [165, 56] on div "The BradCast w/ [PERSON_NAME] 57" at bounding box center [196, 60] width 192 height 12
copy div "The BradCast w/ [PERSON_NAME] 57"
click at [200, 59] on div "The BradCast w/ [PERSON_NAME] 57" at bounding box center [196, 60] width 192 height 12
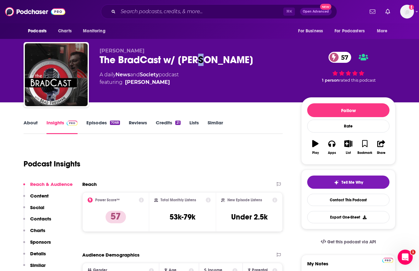
click at [200, 59] on div "The BradCast w/ [PERSON_NAME] 57" at bounding box center [196, 60] width 192 height 12
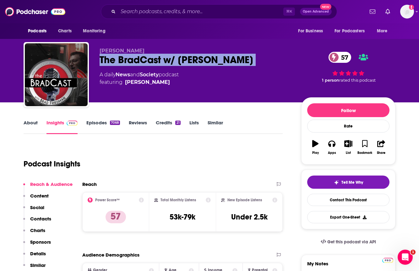
click at [200, 59] on div "The BradCast w/ [PERSON_NAME] 57" at bounding box center [196, 60] width 192 height 12
copy div "The BradCast w/ [PERSON_NAME] 57"
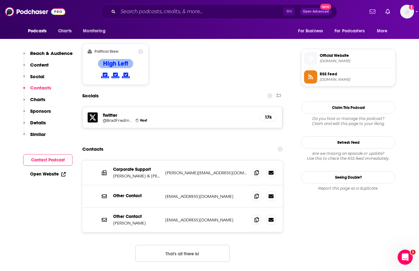
scroll to position [485, 0]
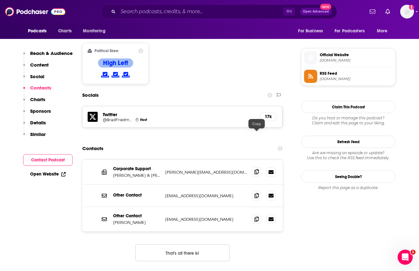
click at [256, 169] on icon at bounding box center [256, 171] width 4 height 5
click at [150, 10] on input "Search podcasts, credits, & more..." at bounding box center [200, 12] width 165 height 10
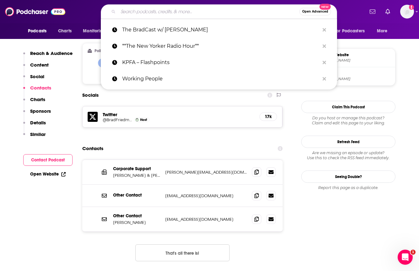
paste input "Your Call"
type input "Your Call"
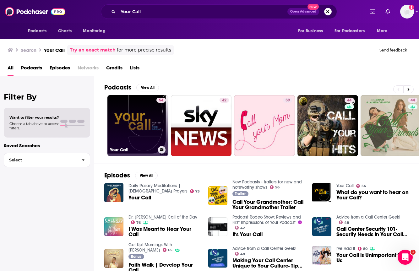
click at [156, 125] on div "54" at bounding box center [160, 122] width 9 height 48
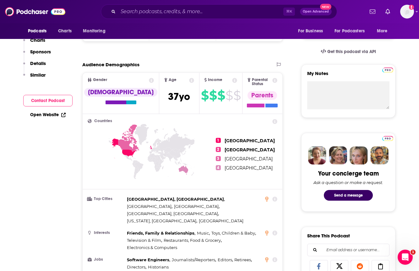
scroll to position [206, 0]
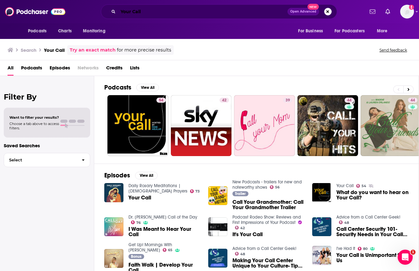
click at [145, 7] on input "Your Call" at bounding box center [202, 12] width 169 height 10
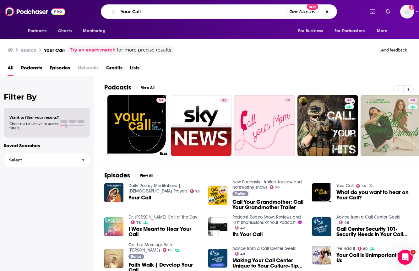
click at [145, 7] on input "Your Call" at bounding box center [202, 12] width 169 height 10
paste input "1. The Workplace (CalChamber Podcast)"
type input "1. The Workplace (CalChamber Podcast)"
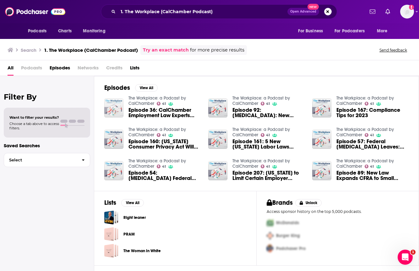
click at [116, 111] on img "Episode 36: CalChamber Employment Law Experts Discuss Most Common Questions Con…" at bounding box center [113, 107] width 19 height 19
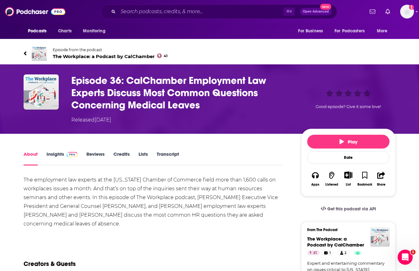
click at [55, 155] on link "Insights" at bounding box center [61, 158] width 31 height 14
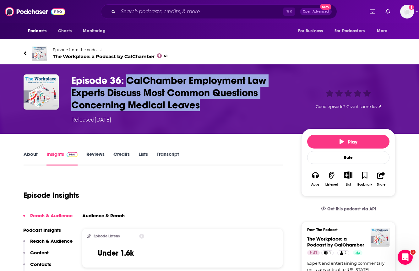
drag, startPoint x: 126, startPoint y: 78, endPoint x: 204, endPoint y: 103, distance: 81.5
click at [204, 103] on h3 "Episode 36: CalChamber Employment Law Experts Discuss Most Common Questions Con…" at bounding box center [181, 92] width 220 height 37
copy h3 "CalChamber Employment Law Experts Discuss Most Common Questions Concerning Medi…"
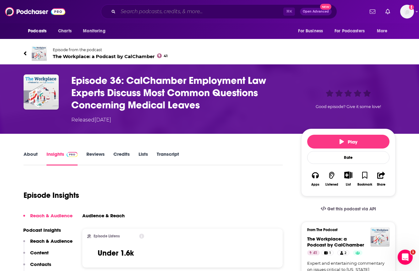
click at [158, 15] on input "Search podcasts, credits, & more..." at bounding box center [200, 12] width 165 height 10
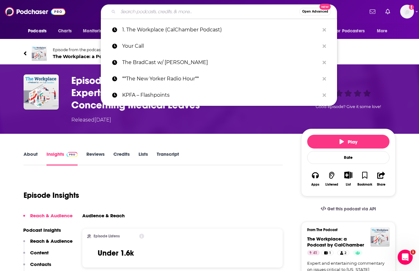
paste input "2. Capitol Weekly Podcast"
type input "2. Capitol Weekly Podcast"
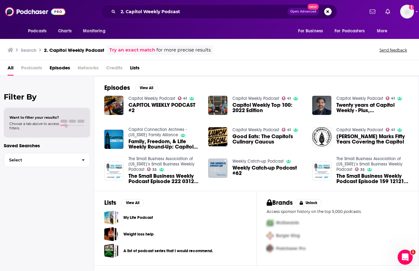
click at [155, 103] on span "CAPITOL WEEKLY PODCAST #2" at bounding box center [164, 107] width 72 height 11
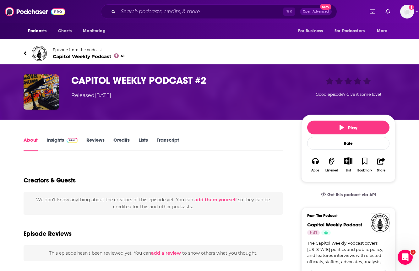
click at [65, 140] on span at bounding box center [71, 140] width 14 height 6
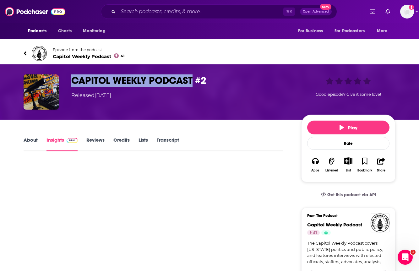
drag, startPoint x: 76, startPoint y: 81, endPoint x: 192, endPoint y: 80, distance: 115.9
click at [192, 80] on h3 "CAPITOL WEEKLY PODCAST #2" at bounding box center [181, 80] width 220 height 12
copy h3 "CAPITOL WEEKLY PODCAST"
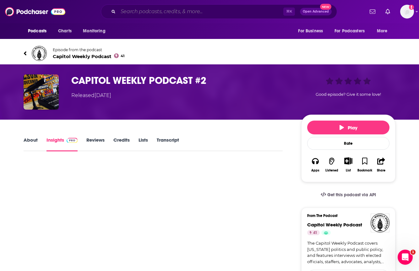
click at [154, 12] on input "Search podcasts, credits, & more..." at bounding box center [200, 12] width 165 height 10
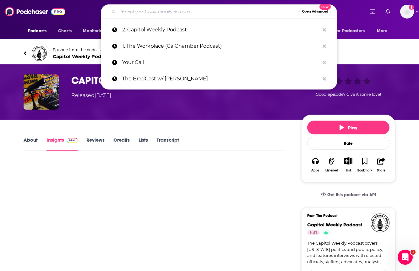
paste input "CAPITOL WEEKLY PODCAST"
type input "CAPITOL WEEKLY PODCAST"
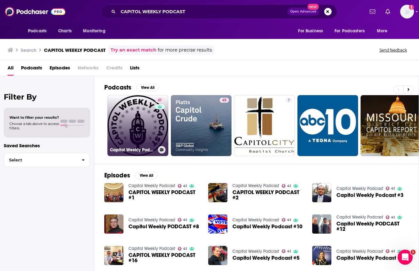
click at [154, 118] on link "41 Capitol Weekly Podcast" at bounding box center [137, 125] width 61 height 61
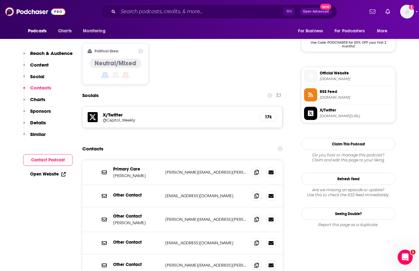
scroll to position [506, 0]
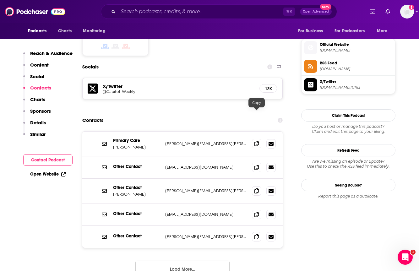
click at [258, 141] on icon at bounding box center [256, 143] width 4 height 5
click at [208, 10] on input "Search podcasts, credits, & more..." at bounding box center [200, 12] width 165 height 10
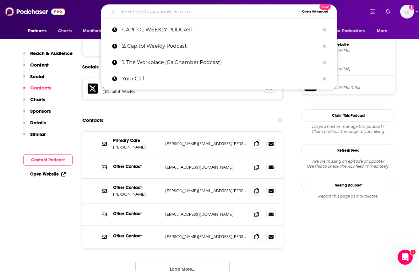
click at [208, 10] on input "Search podcasts, credits, & more..." at bounding box center [208, 12] width 181 height 10
paste input "3. [US_STATE] Underground Podcast"
type input "3. [US_STATE] Underground Podcast"
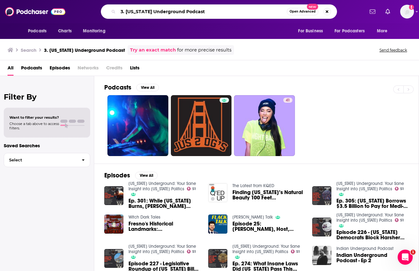
drag, startPoint x: 126, startPoint y: 13, endPoint x: 107, endPoint y: 10, distance: 19.6
click at [107, 12] on div "3. [US_STATE] Underground Podcast Open Advanced New" at bounding box center [219, 11] width 236 height 14
type input "[US_STATE] Underground Podcast"
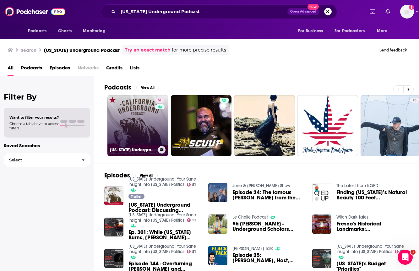
click at [141, 117] on link "51 [US_STATE] Underground: Your Sane Insight into [US_STATE] Politics" at bounding box center [137, 125] width 61 height 61
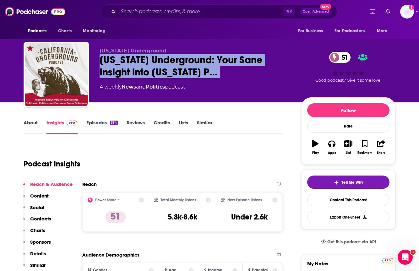
drag, startPoint x: 100, startPoint y: 60, endPoint x: 220, endPoint y: 81, distance: 122.2
click at [221, 82] on div "[US_STATE] Underground [US_STATE] Underground: Your Sane Insight into [US_STATE…" at bounding box center [196, 73] width 192 height 50
copy div "[US_STATE] Underground: Your Sane Insight into [US_STATE] P… 51"
